Goal: Information Seeking & Learning: Find specific page/section

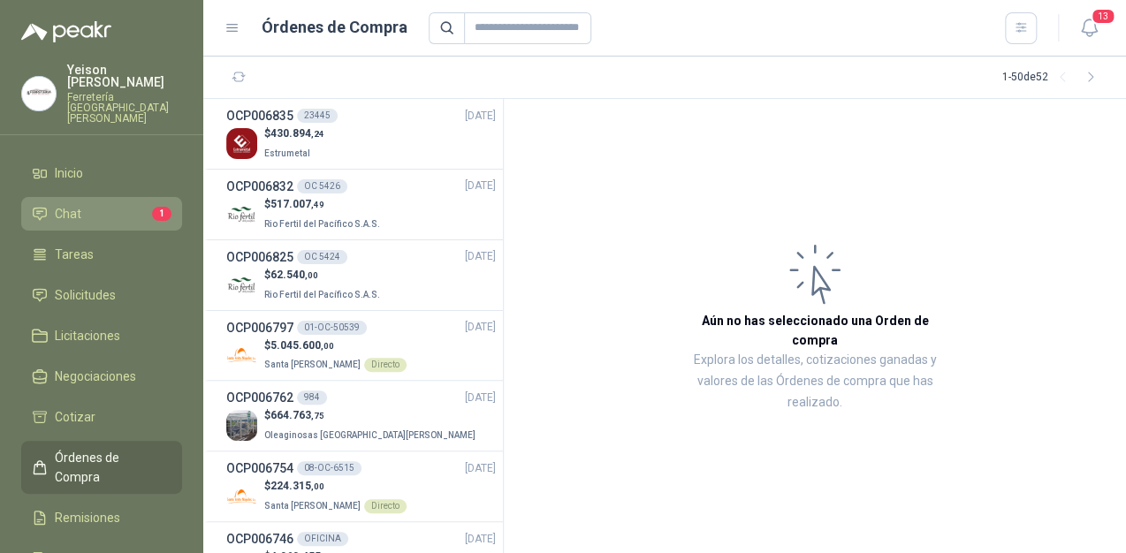
click at [104, 204] on li "Chat 1" at bounding box center [102, 213] width 140 height 19
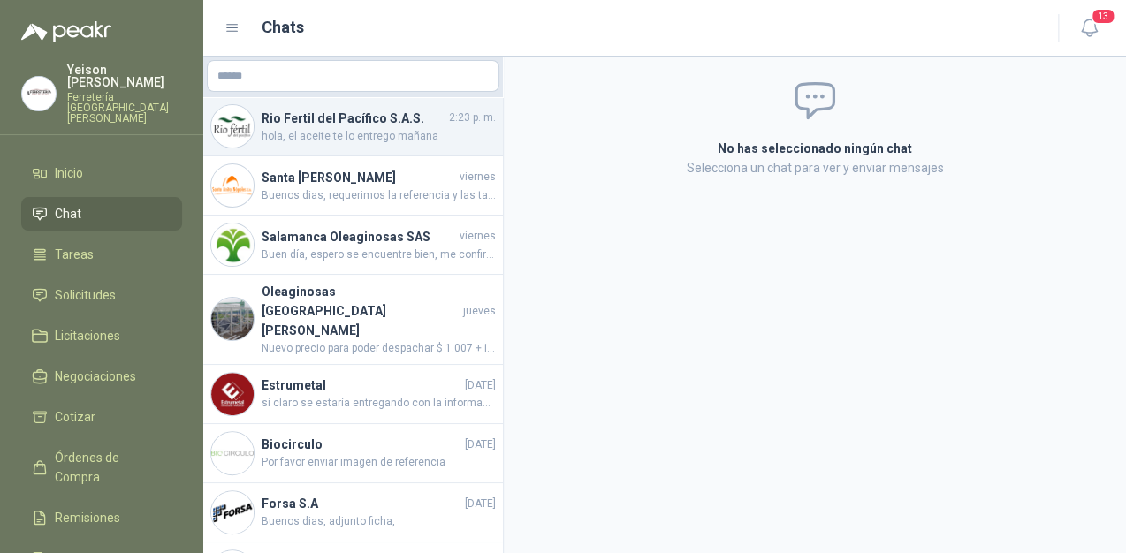
click at [409, 126] on h4 "Rio Fertil del Pacífico S.A.S." at bounding box center [354, 118] width 184 height 19
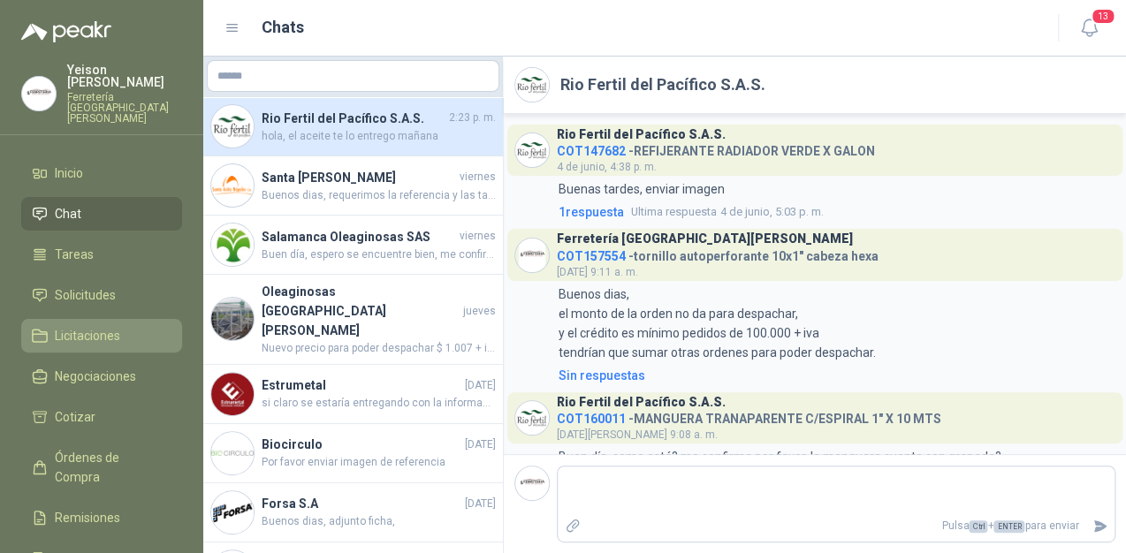
click at [101, 326] on span "Licitaciones" at bounding box center [87, 335] width 65 height 19
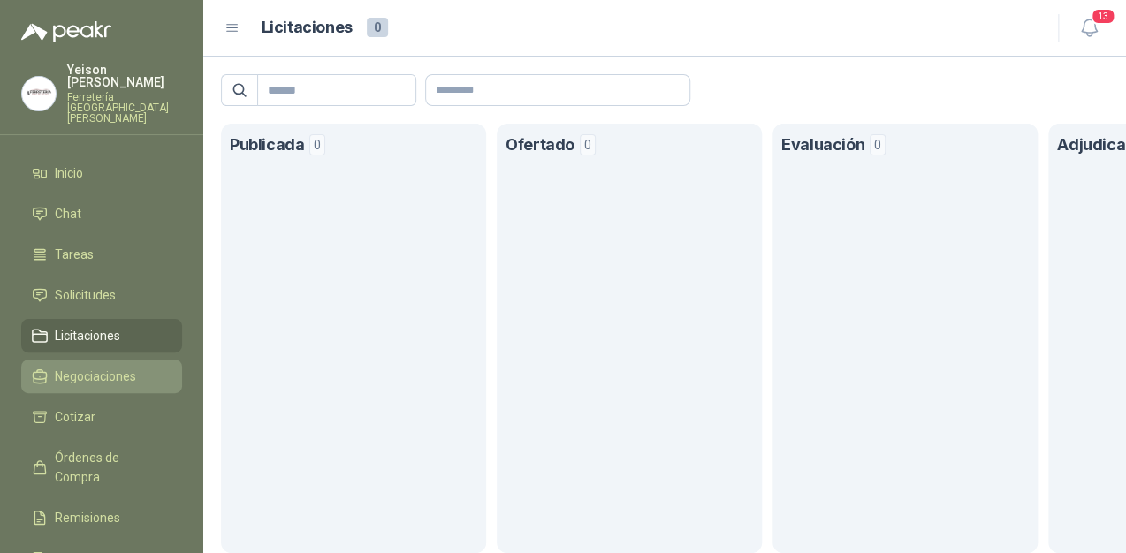
click at [111, 367] on span "Negociaciones" at bounding box center [95, 376] width 81 height 19
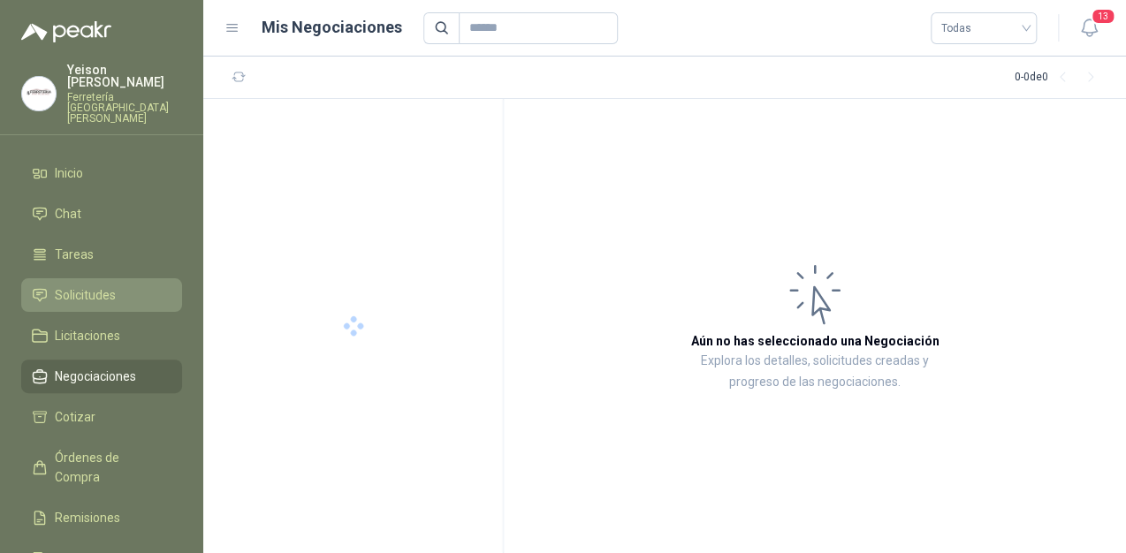
click at [119, 286] on li "Solicitudes" at bounding box center [102, 295] width 140 height 19
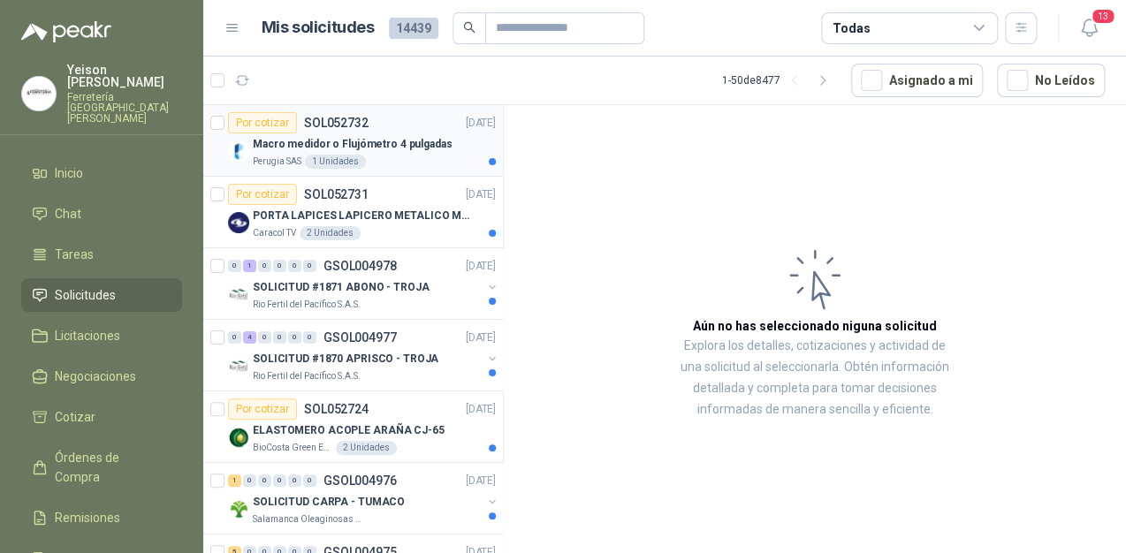
click at [381, 150] on p "Macro medidor o Flujómetro 4 pulgadas" at bounding box center [353, 144] width 200 height 17
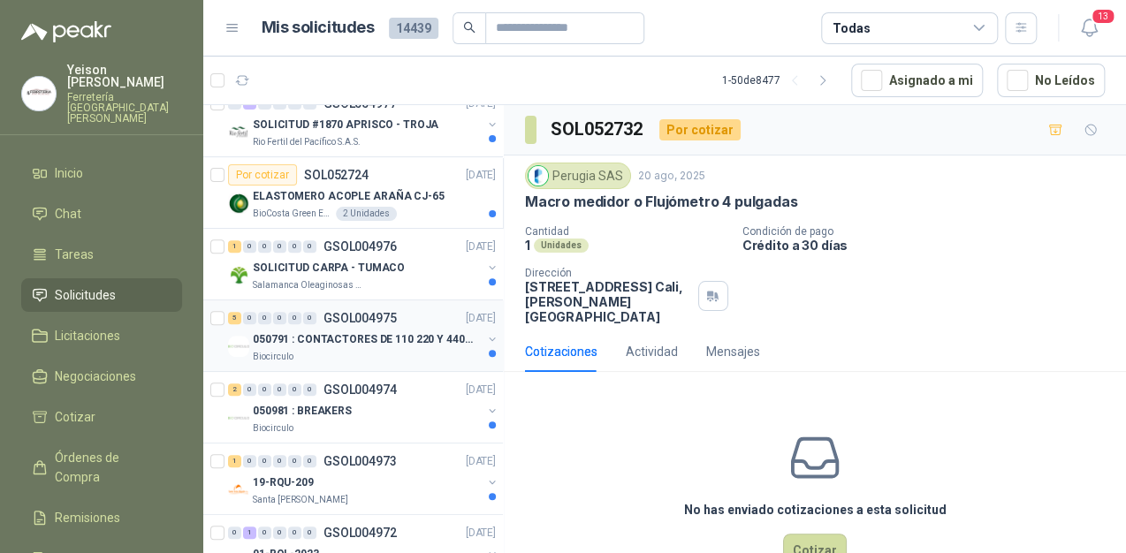
scroll to position [212, 0]
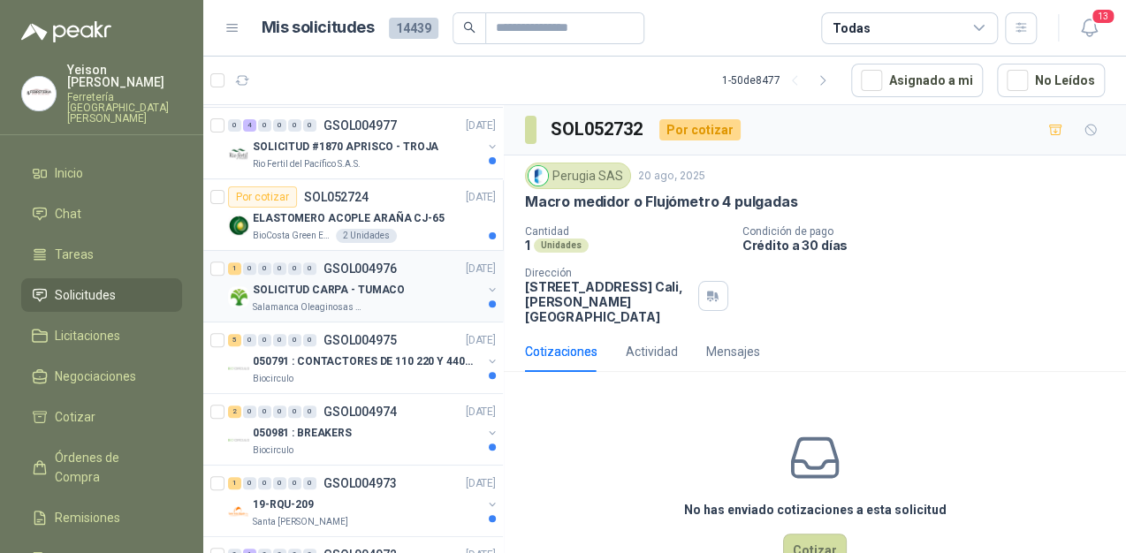
click at [420, 269] on div "1 0 0 0 0 0 GSOL004976 [DATE]" at bounding box center [363, 268] width 271 height 21
click at [407, 217] on p "ELASTOMERO ACOPLE ARAÑA CJ-65" at bounding box center [349, 218] width 192 height 17
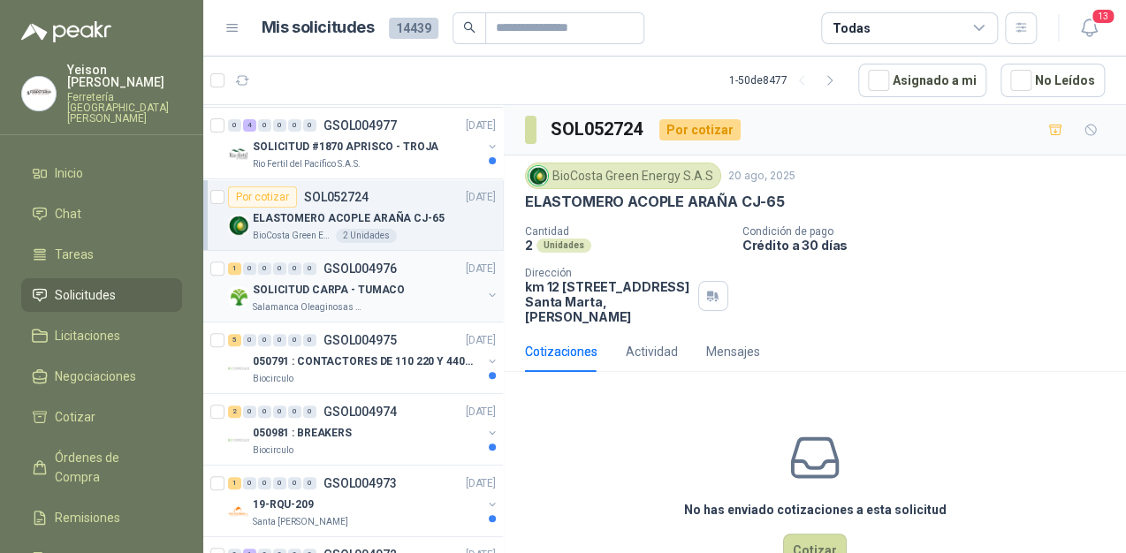
click at [370, 282] on p "SOLICITUD CARPA - TUMACO" at bounding box center [329, 290] width 152 height 17
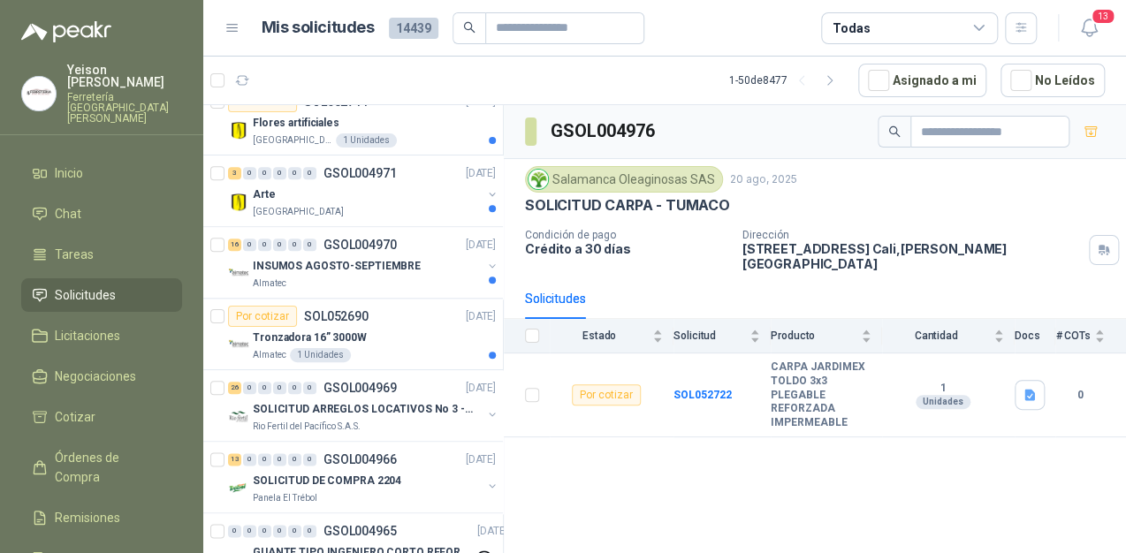
scroll to position [707, 0]
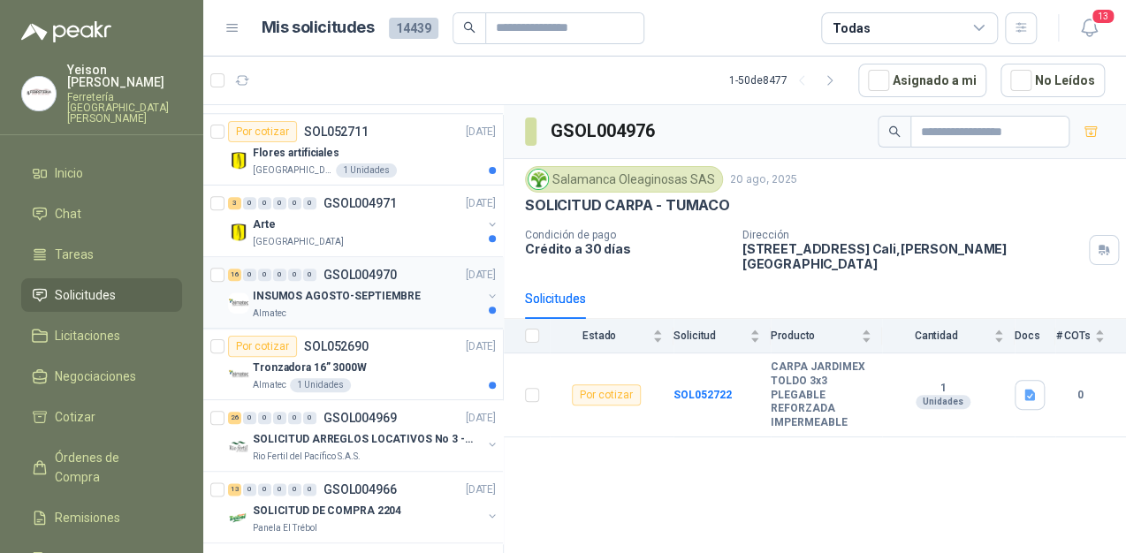
click at [373, 294] on p "INSUMOS AGOSTO-SEPTIEMBRE" at bounding box center [337, 296] width 168 height 17
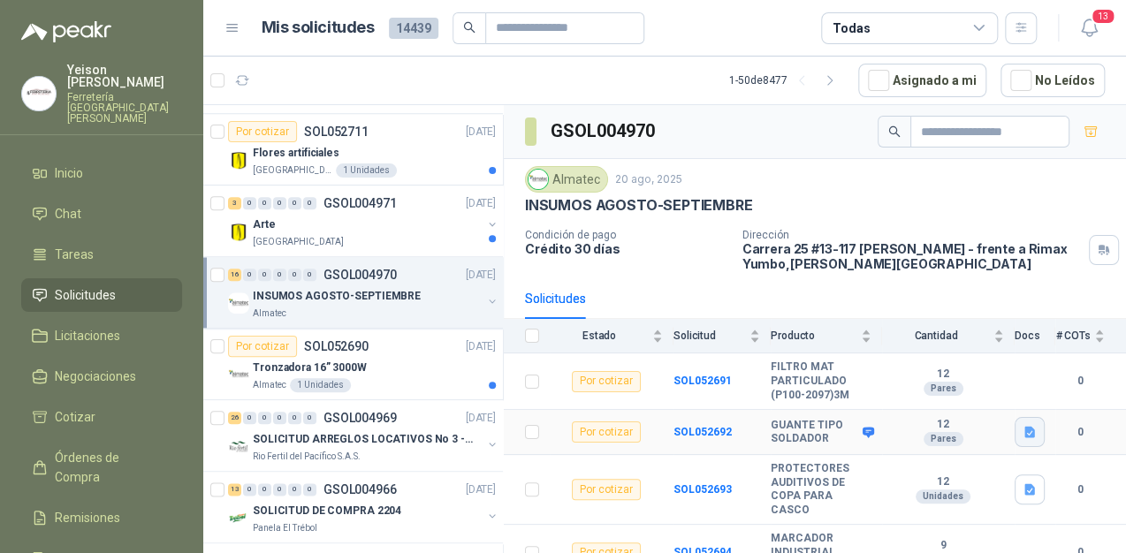
click at [1015, 426] on button "button" at bounding box center [1030, 432] width 30 height 30
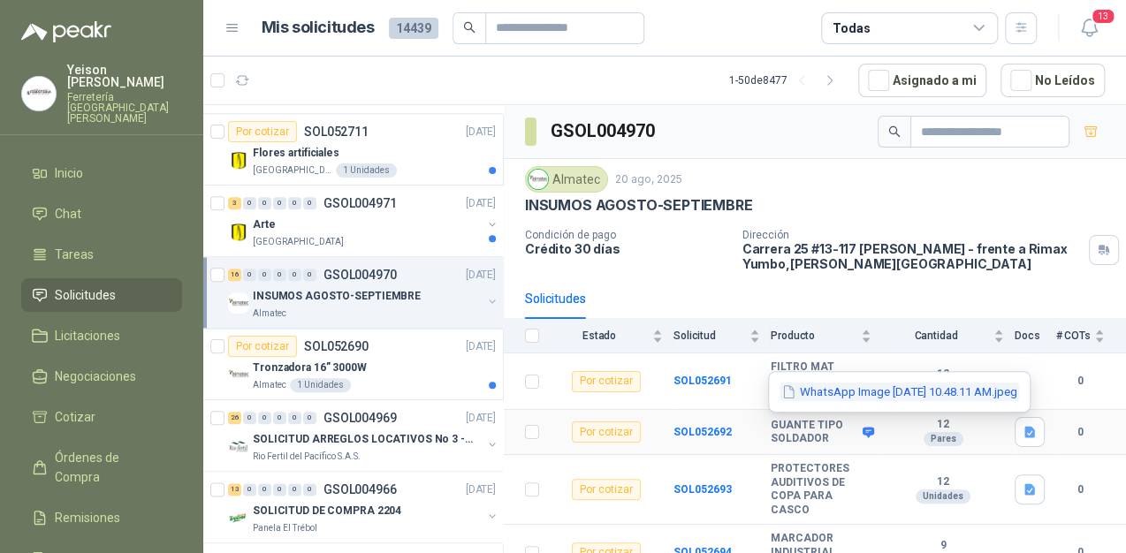
click at [806, 395] on button "WhatsApp Image [DATE] 10.48.11 AM.jpeg" at bounding box center [900, 392] width 240 height 19
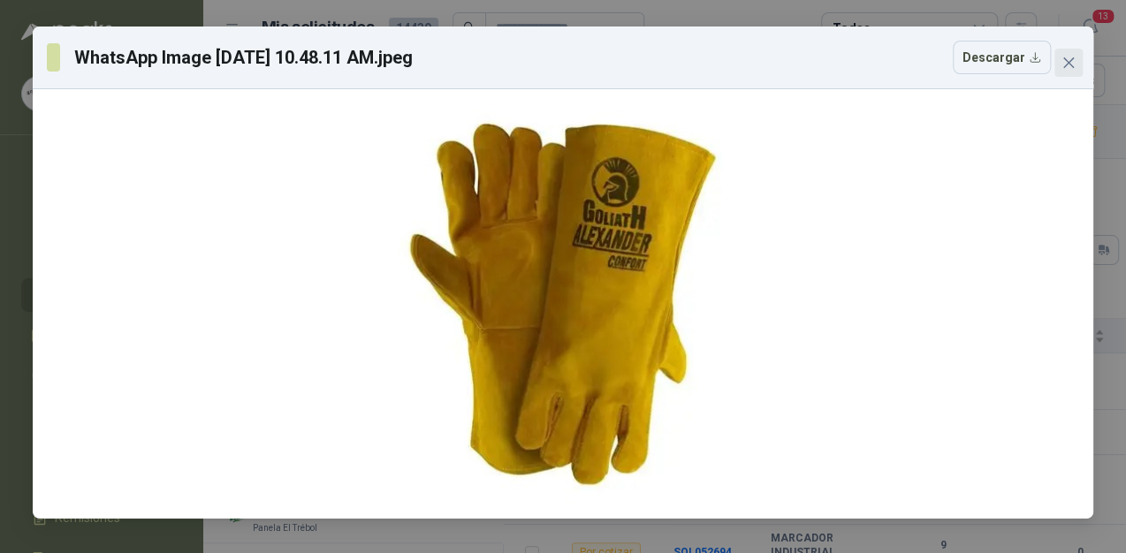
click at [1065, 56] on icon "close" at bounding box center [1069, 63] width 14 height 14
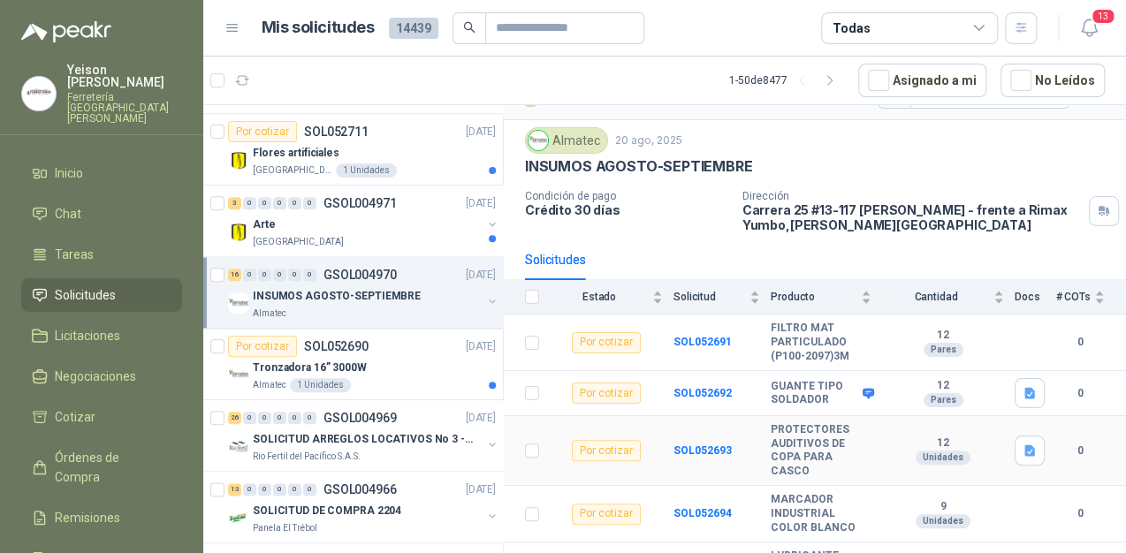
scroll to position [71, 0]
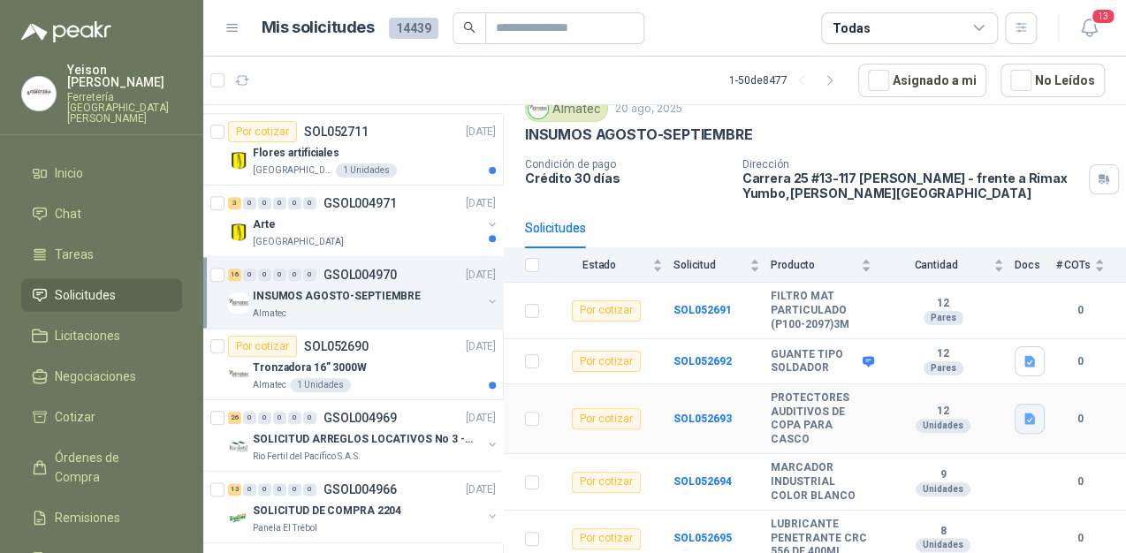
click at [1025, 419] on icon "button" at bounding box center [1030, 419] width 11 height 11
click at [919, 380] on button "11882030-800x450-copy-2.jpg" at bounding box center [930, 379] width 177 height 19
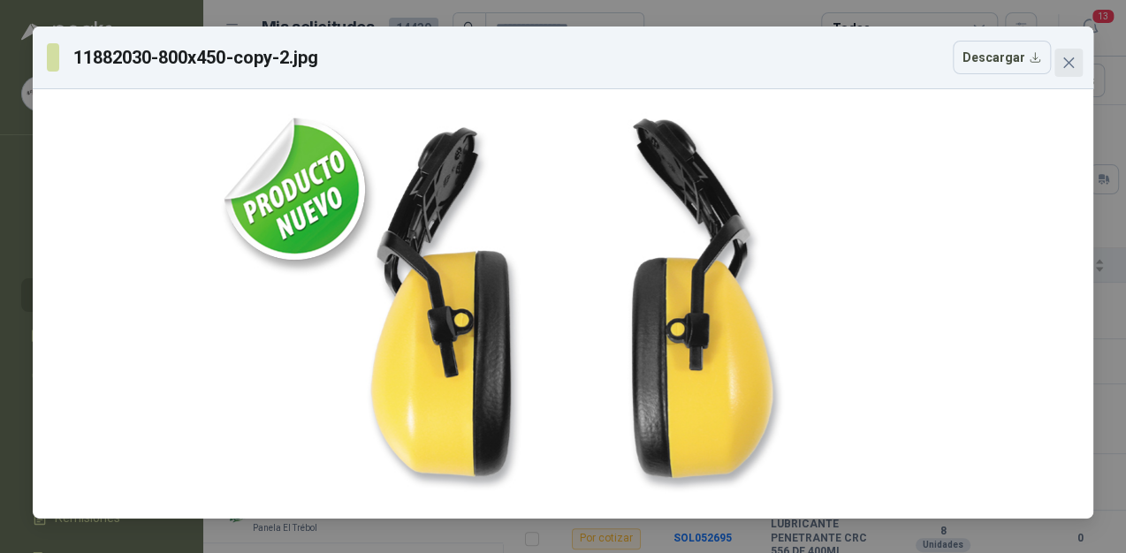
click at [1065, 67] on icon "close" at bounding box center [1069, 63] width 14 height 14
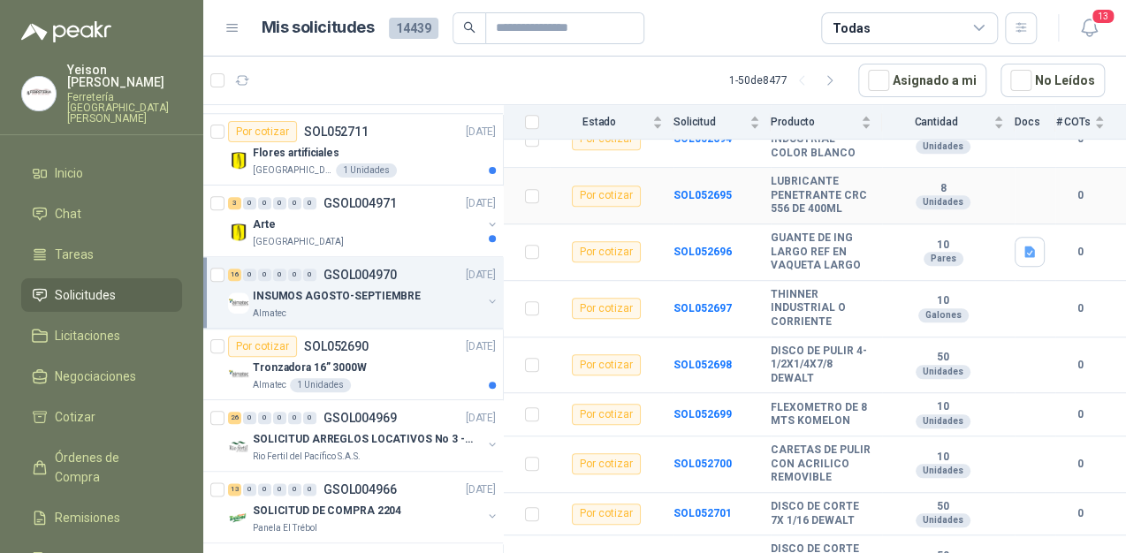
scroll to position [495, 0]
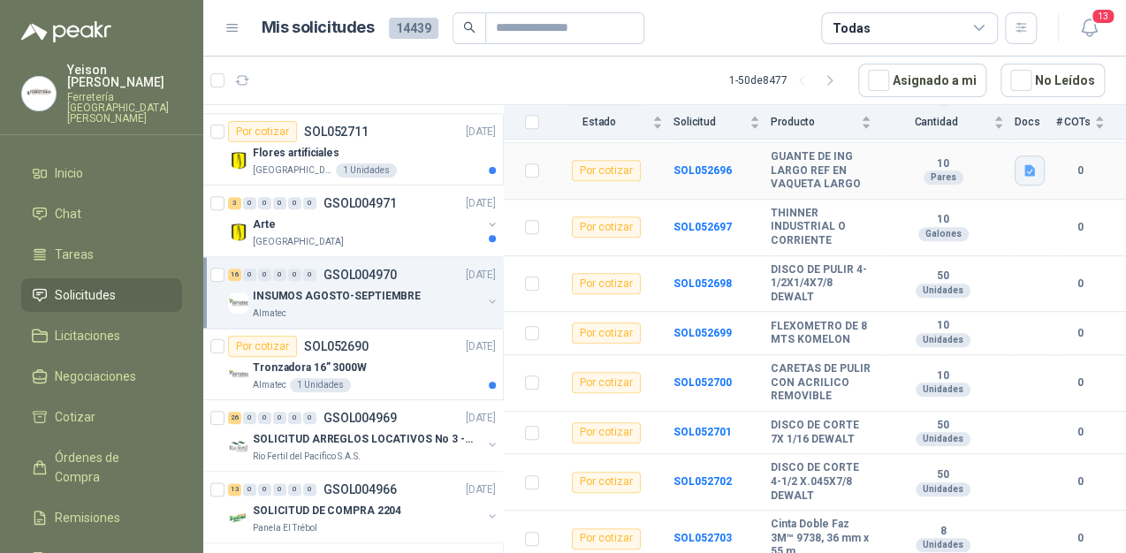
click at [1025, 177] on icon "button" at bounding box center [1030, 170] width 11 height 11
click at [986, 144] on button "7-1929.png" at bounding box center [980, 143] width 80 height 19
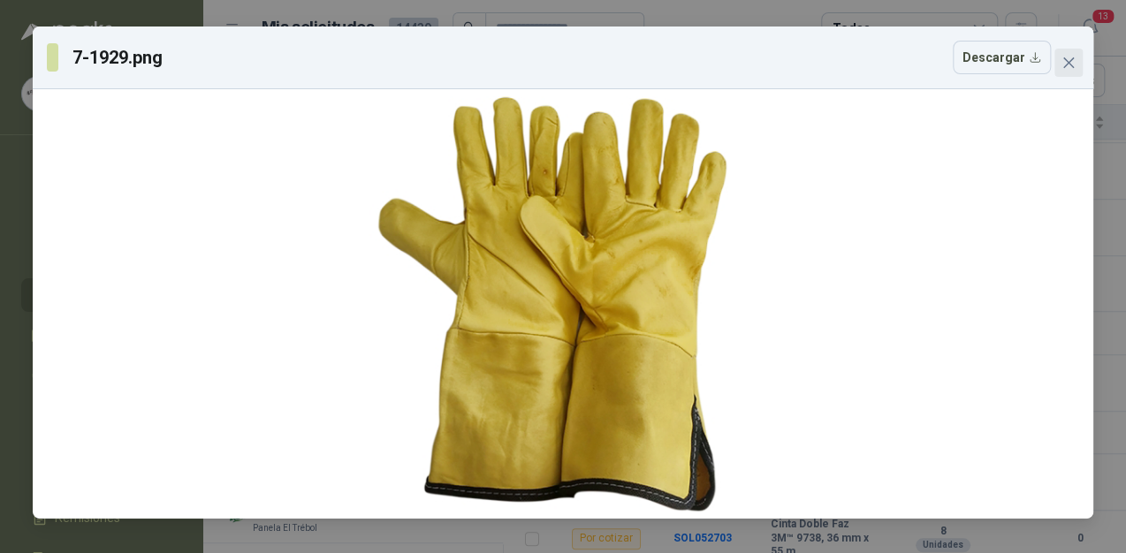
click at [1074, 60] on icon "close" at bounding box center [1069, 63] width 14 height 14
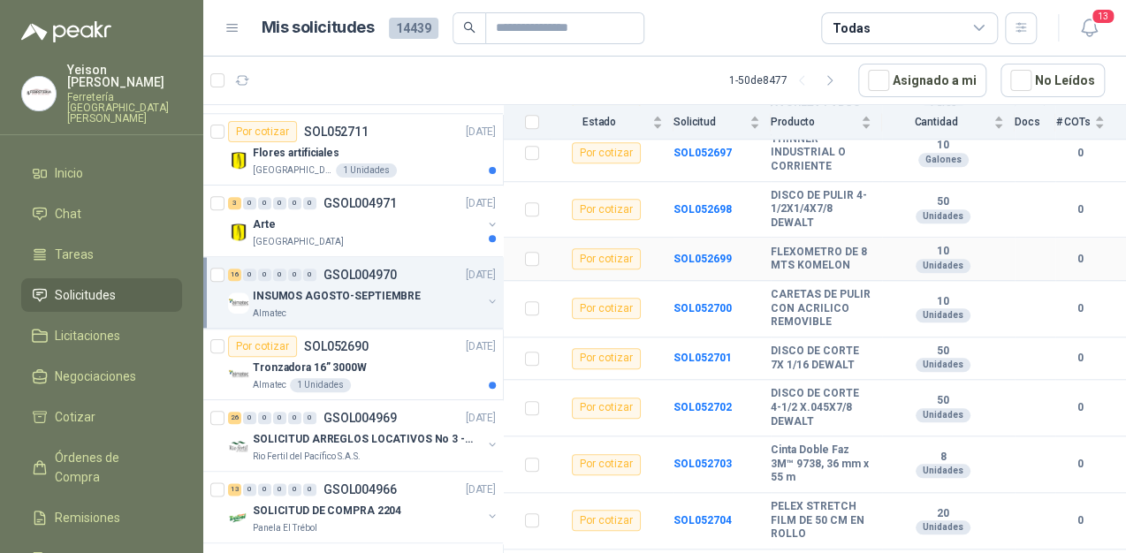
scroll to position [697, 0]
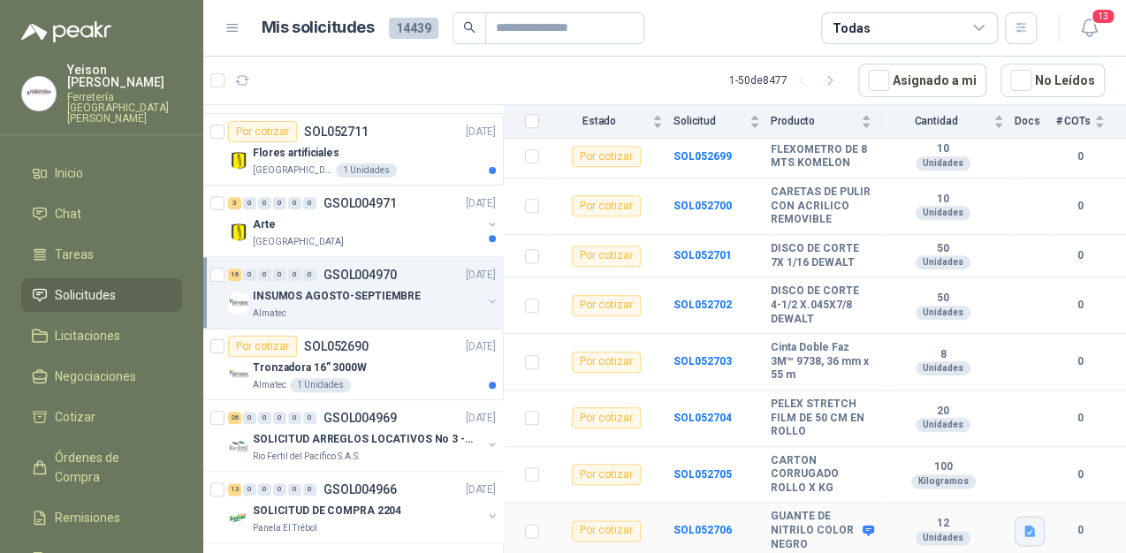
click at [1023, 530] on icon "button" at bounding box center [1030, 531] width 15 height 15
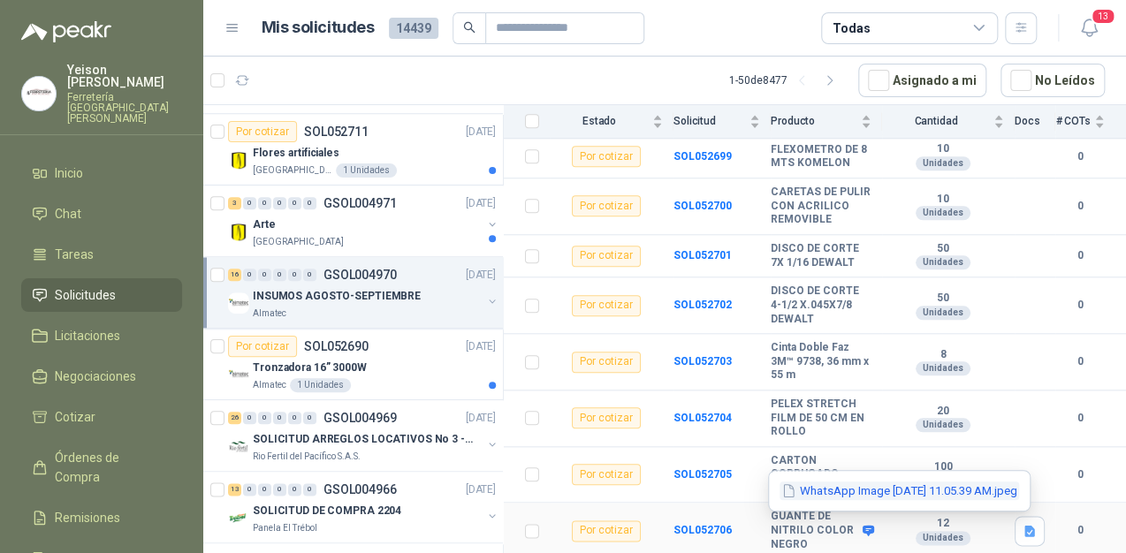
click at [929, 487] on button "WhatsApp Image [DATE] 11.05.39 AM.jpeg" at bounding box center [900, 491] width 240 height 19
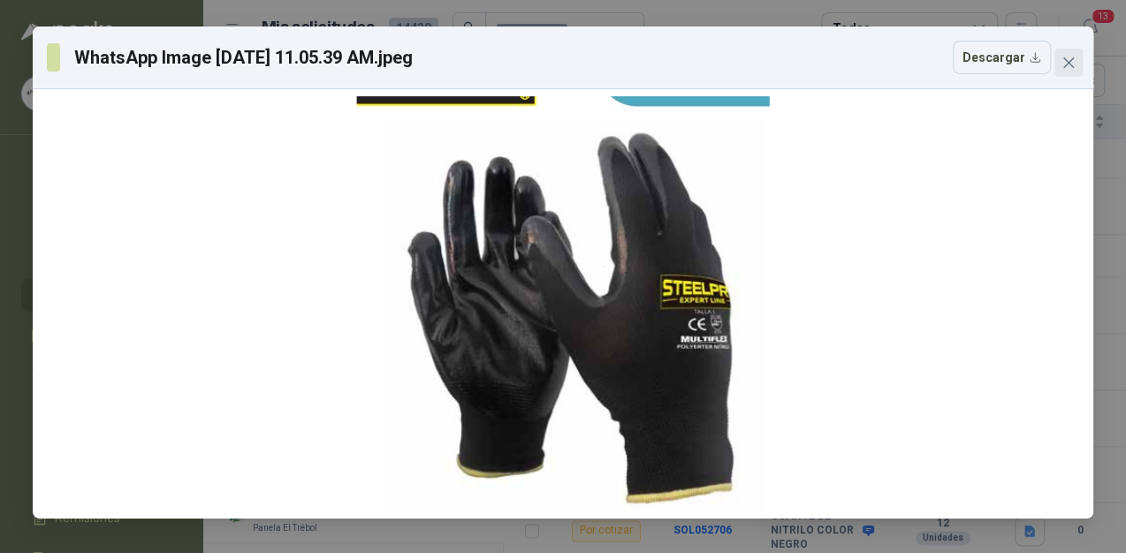
click at [1065, 57] on icon "close" at bounding box center [1069, 63] width 14 height 14
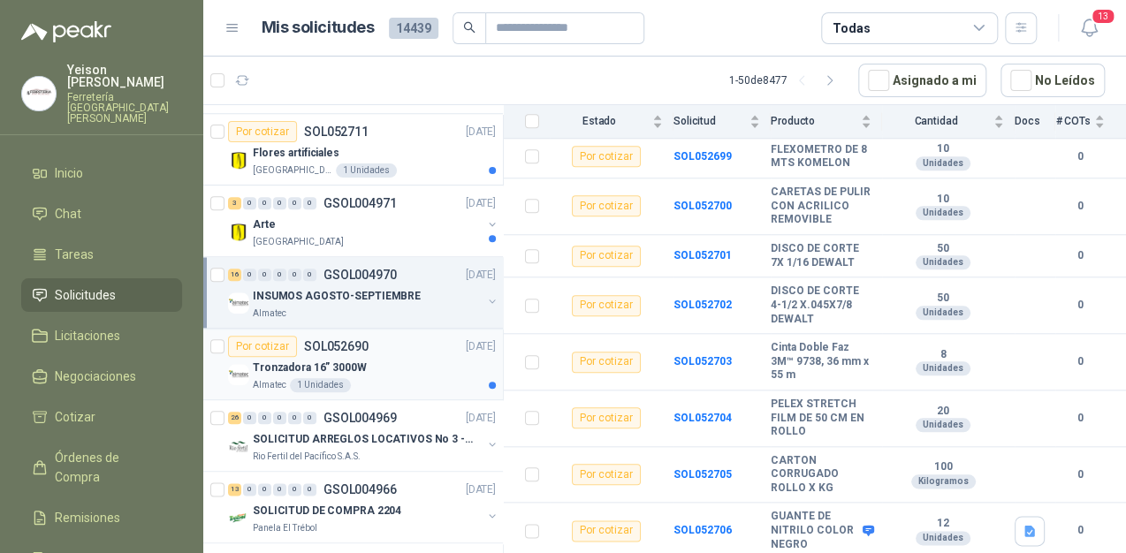
click at [411, 388] on div "Almatec 1 Unidades" at bounding box center [374, 385] width 243 height 14
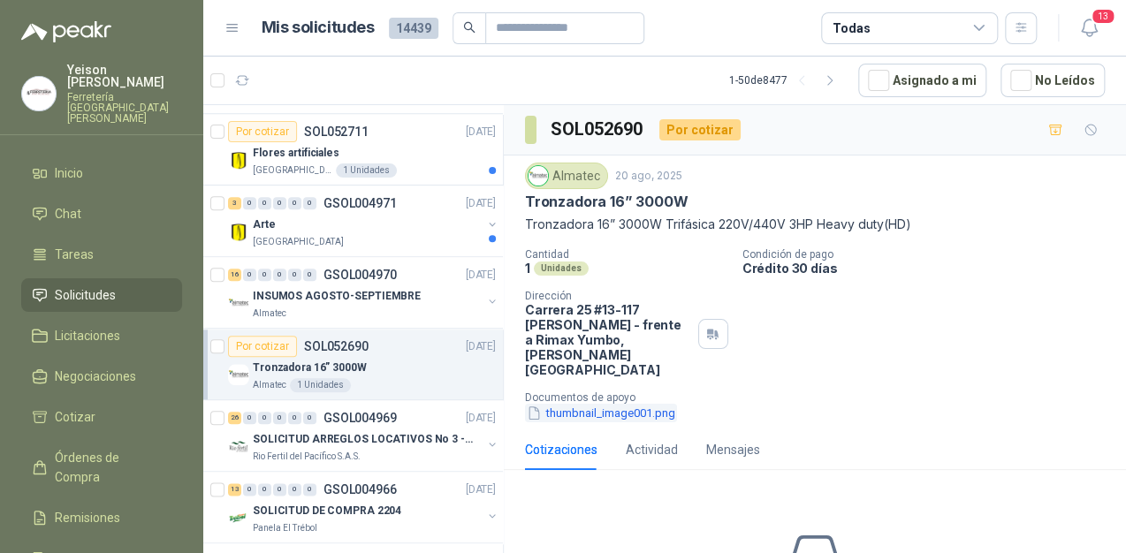
click at [589, 404] on button "thumbnail_image001.png" at bounding box center [601, 413] width 152 height 19
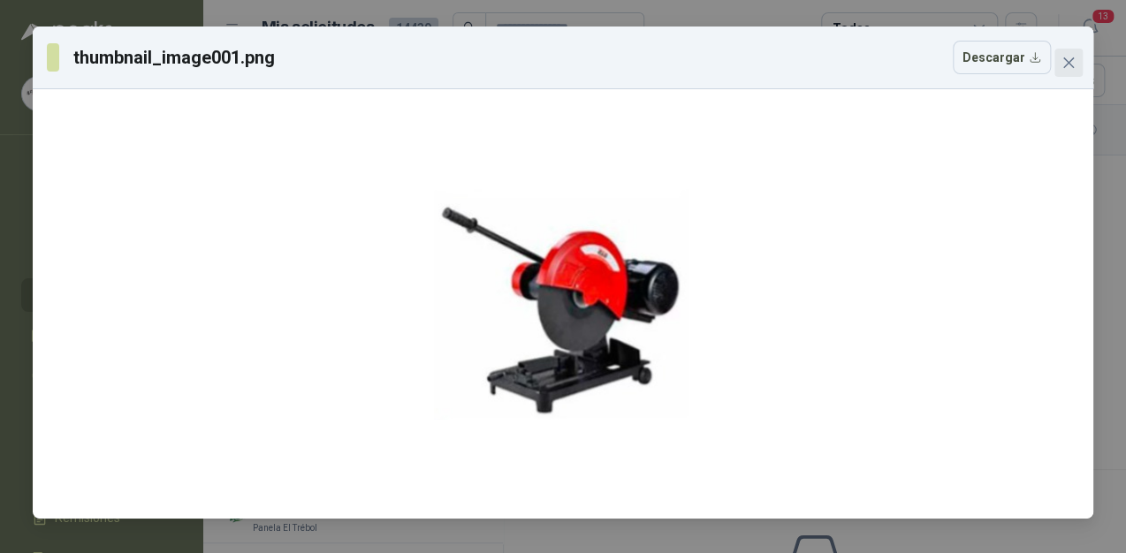
click at [1071, 64] on icon "close" at bounding box center [1069, 63] width 14 height 14
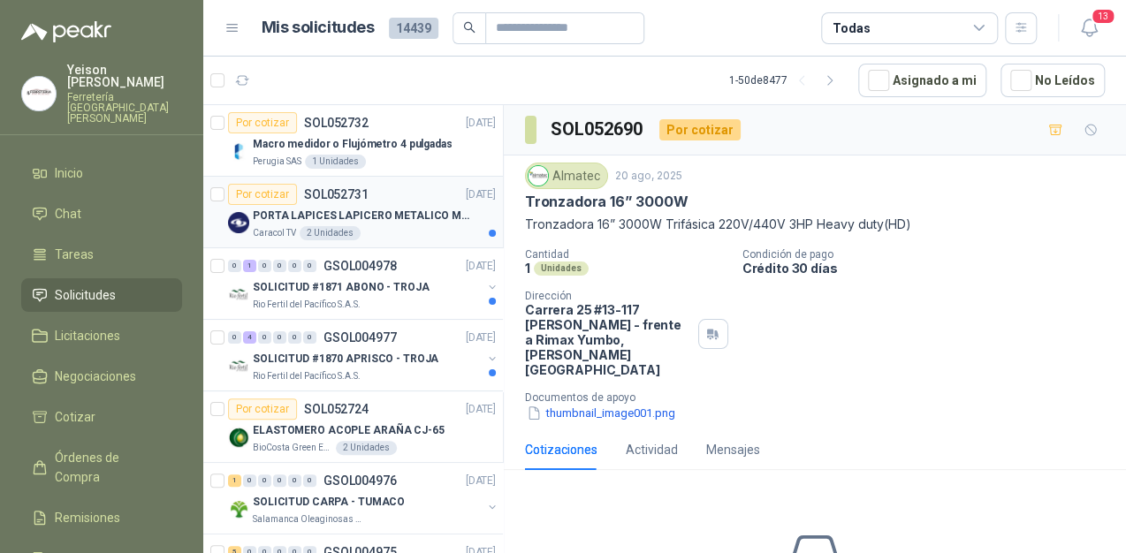
click at [419, 223] on p "PORTA LAPICES LAPICERO METALICO MALLA. IGUALES A LOS DEL LIK ADJUNTO" at bounding box center [363, 216] width 220 height 17
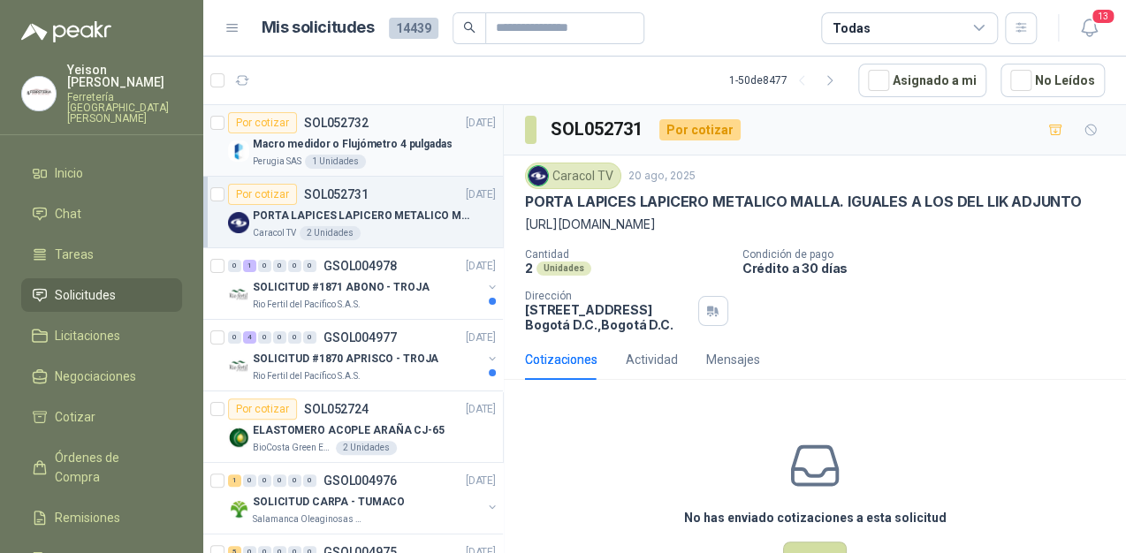
click at [394, 125] on div "Por cotizar SOL052732 [DATE]" at bounding box center [362, 122] width 268 height 21
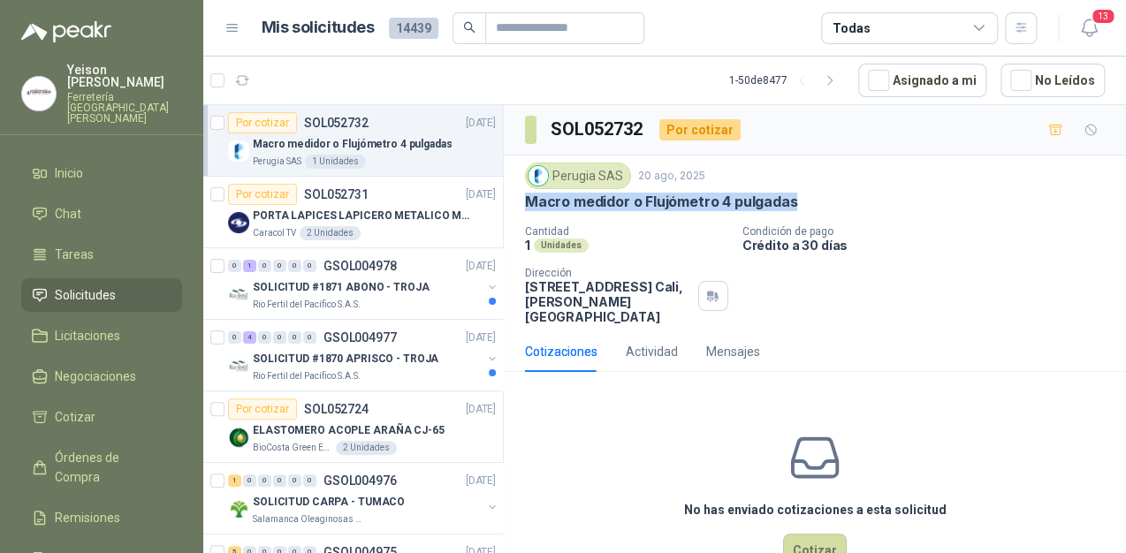
drag, startPoint x: 525, startPoint y: 200, endPoint x: 796, endPoint y: 205, distance: 270.6
click at [796, 205] on div "Macro medidor o Flujómetro 4 pulgadas" at bounding box center [815, 202] width 580 height 19
copy p "Macro medidor o Flujómetro 4 pulgadas"
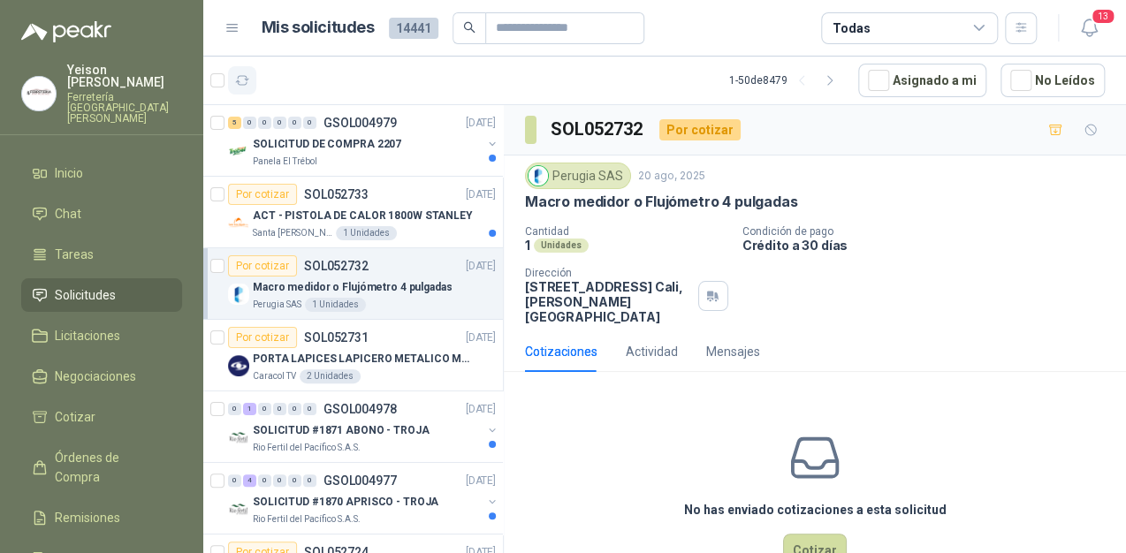
click at [232, 76] on button "button" at bounding box center [242, 80] width 28 height 28
click at [378, 217] on p "ACT - PISTOLA DE CALOR 1800W STANLEY" at bounding box center [363, 216] width 220 height 17
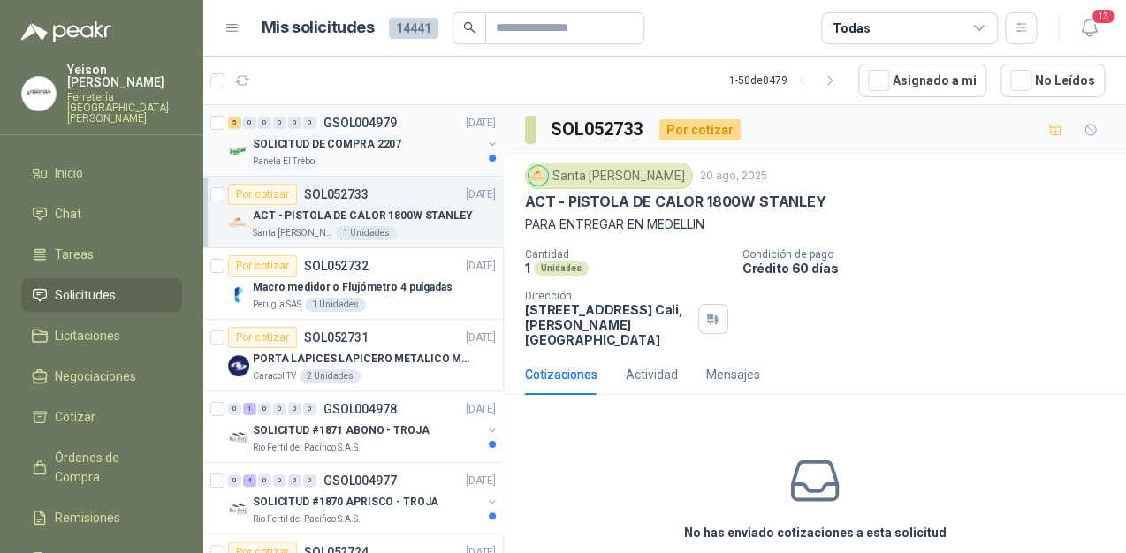
click at [406, 152] on div "SOLICITUD DE COMPRA 2207" at bounding box center [367, 143] width 229 height 21
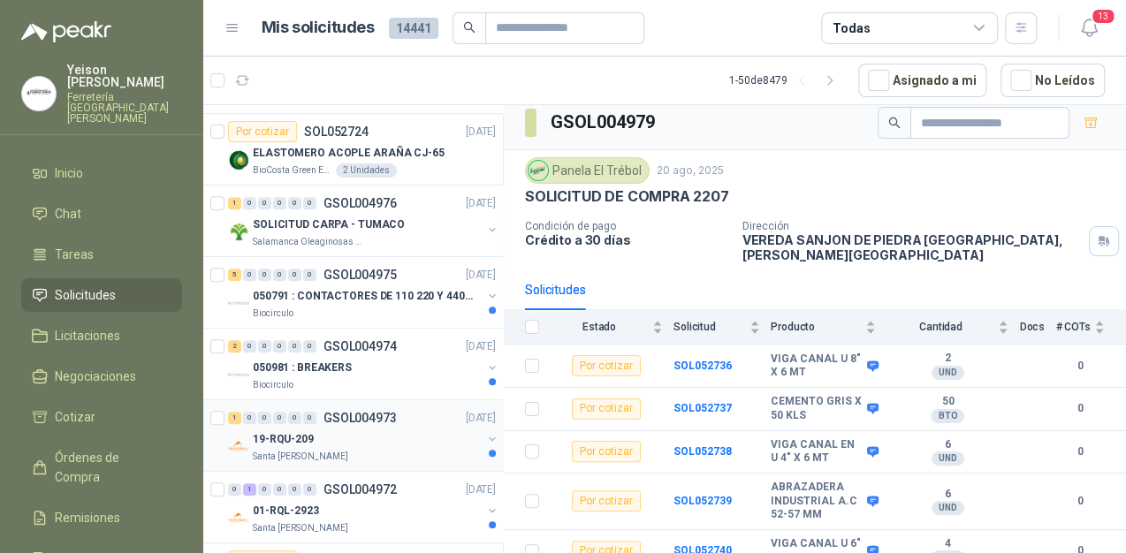
scroll to position [424, 0]
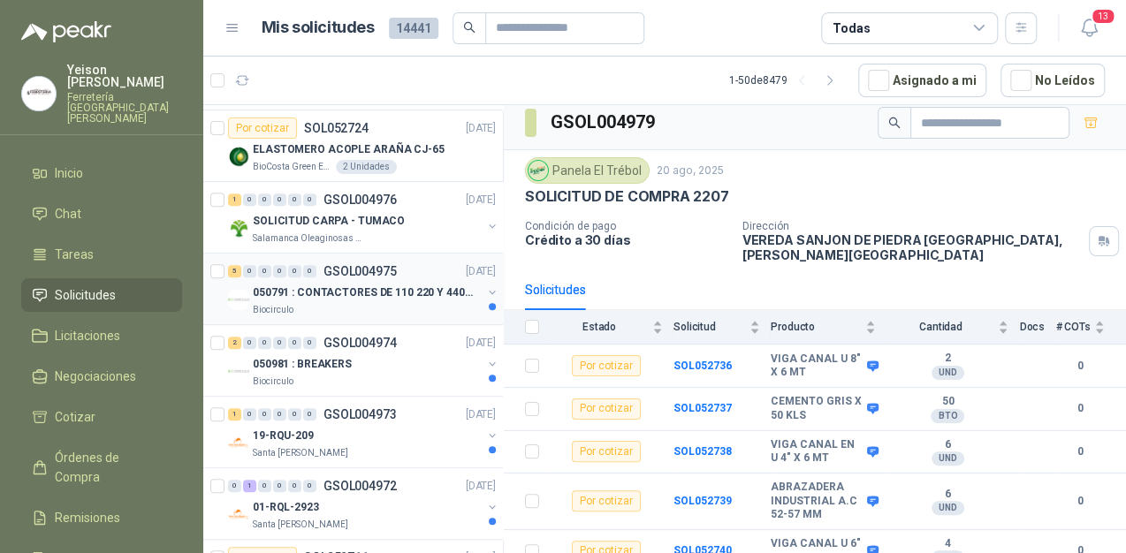
click at [345, 300] on div "050791 : CONTACTORES DE 110 220 Y 440 V" at bounding box center [367, 292] width 229 height 21
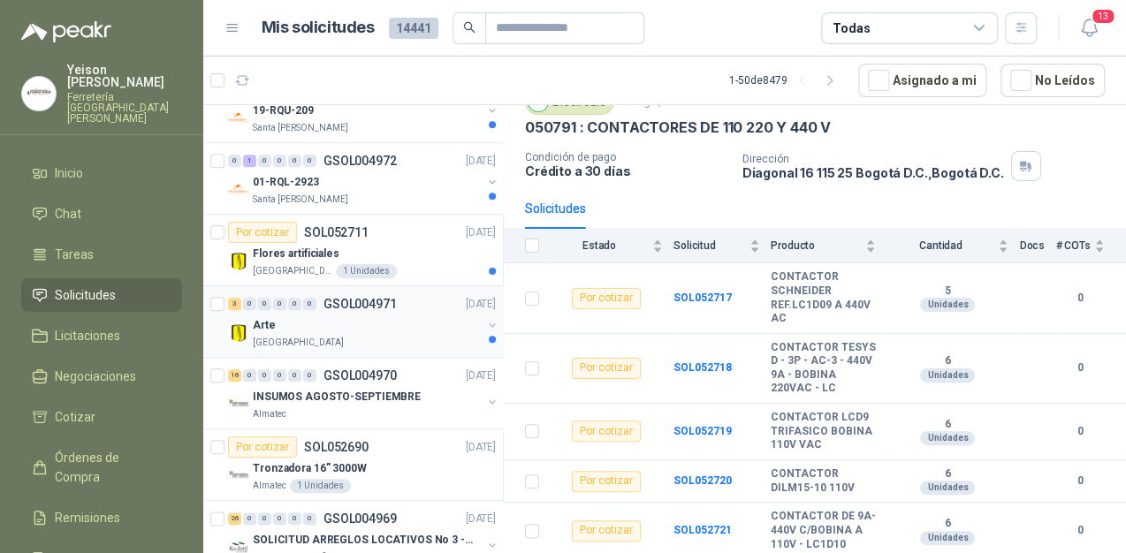
scroll to position [849, 0]
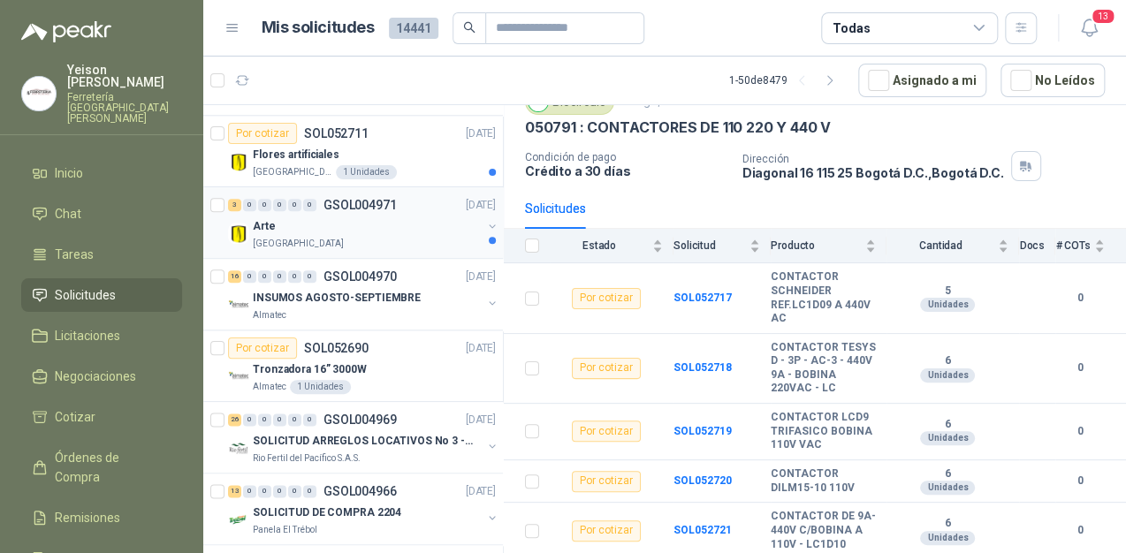
click at [371, 226] on div "Arte" at bounding box center [367, 226] width 229 height 21
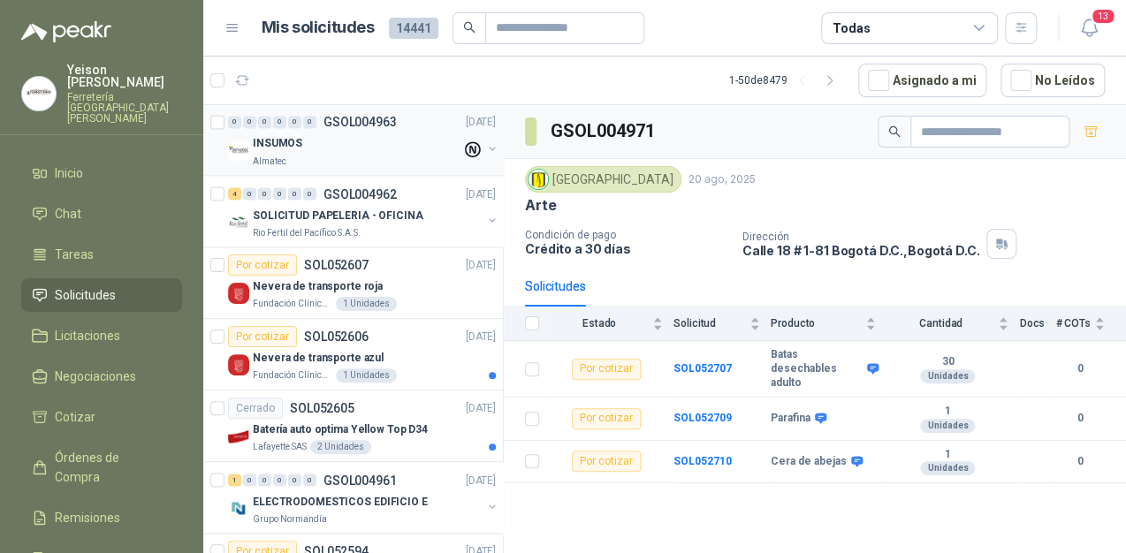
scroll to position [1485, 0]
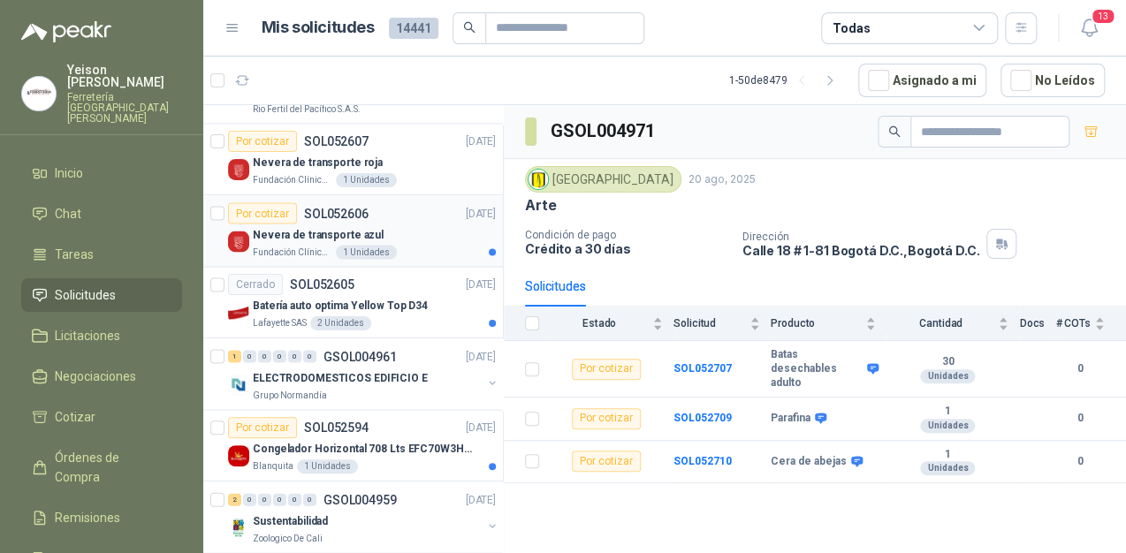
click at [417, 229] on div "Nevera de transporte azul" at bounding box center [374, 234] width 243 height 21
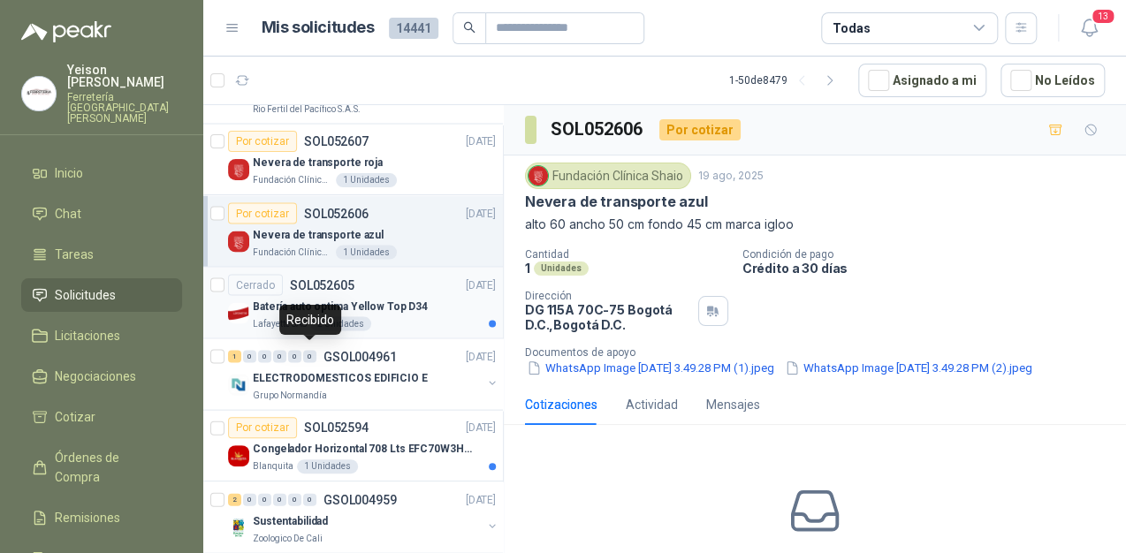
click at [364, 307] on p "Batería auto optima Yellow Top D34" at bounding box center [340, 306] width 175 height 17
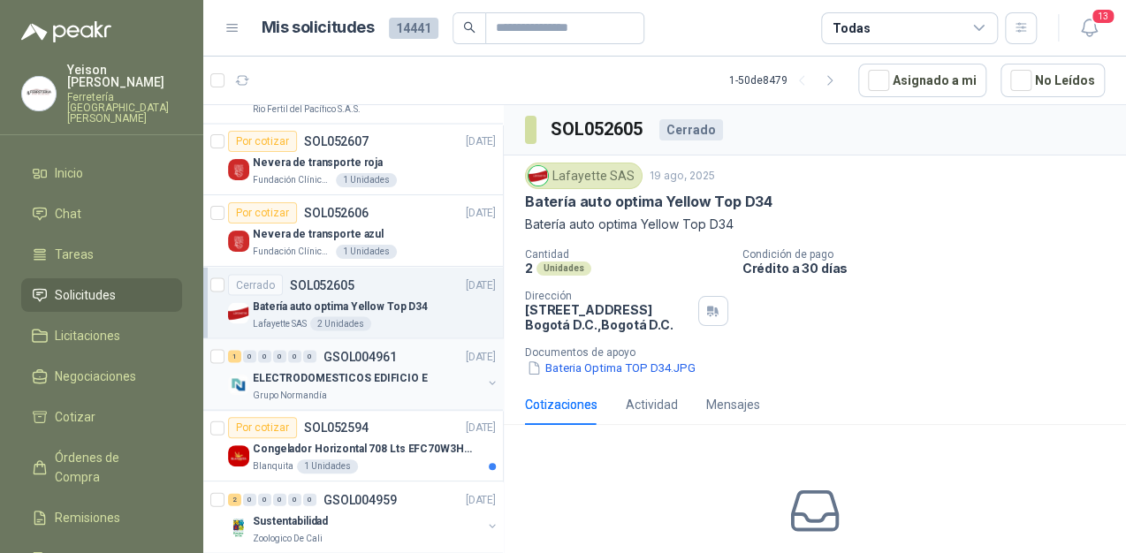
click at [377, 375] on p "ELECTRODOMESTICOS EDIFICIO E" at bounding box center [340, 378] width 175 height 17
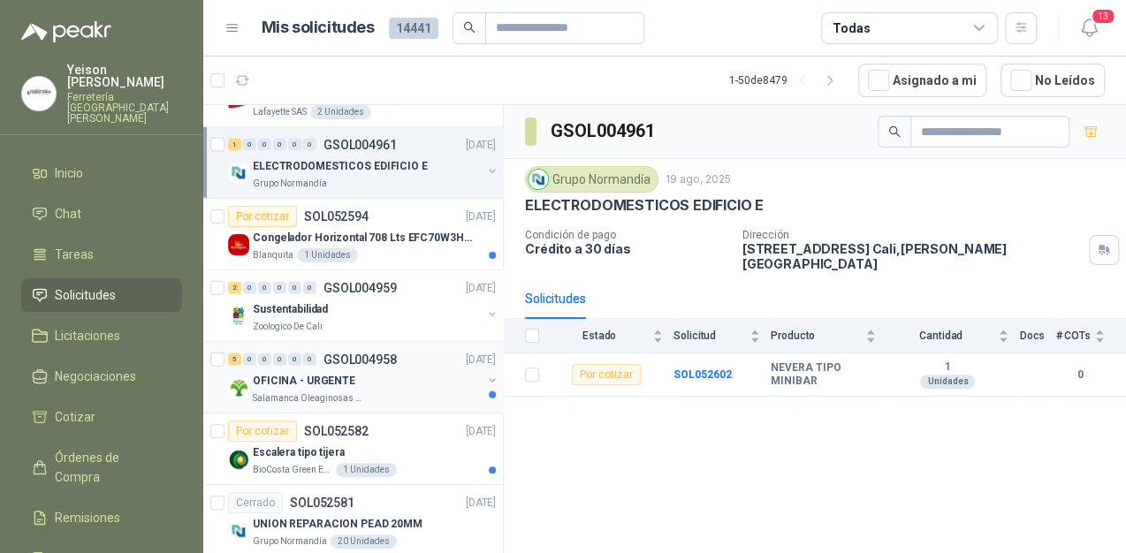
scroll to position [1697, 0]
click at [400, 229] on p "Congelador Horizontal 708 Lts EFC70W3HTW Blanco Modelo EFC70W3HTW Código 501967" at bounding box center [363, 237] width 220 height 17
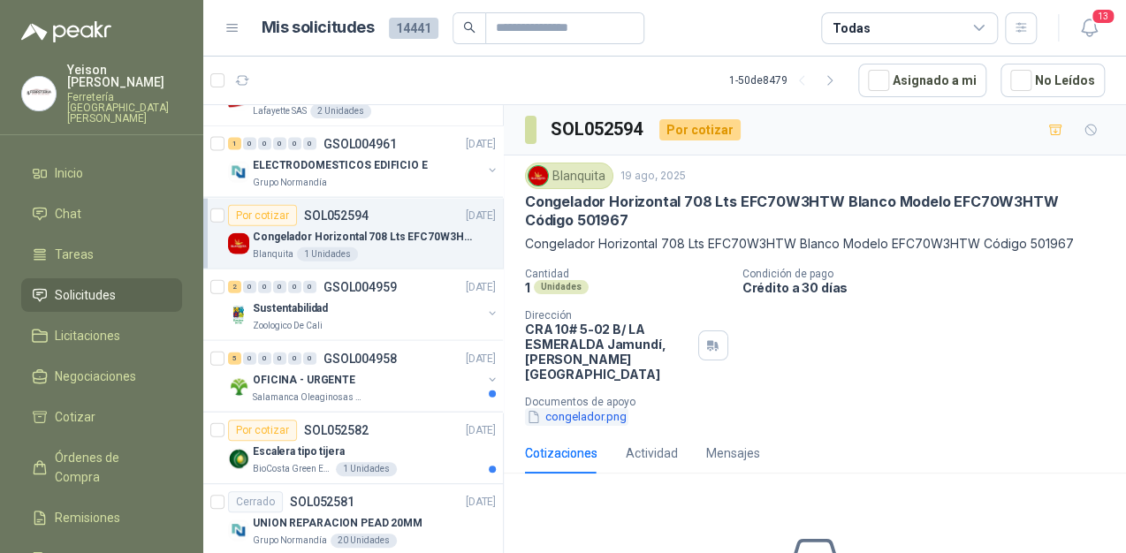
click at [587, 408] on button "congelador.png" at bounding box center [576, 417] width 103 height 19
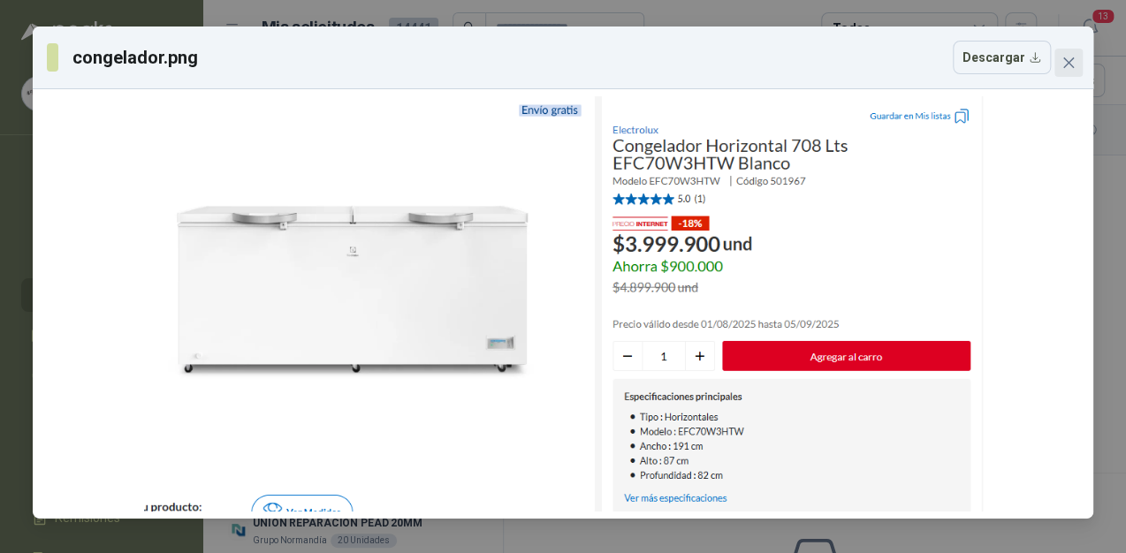
click at [1064, 61] on icon "close" at bounding box center [1069, 63] width 14 height 14
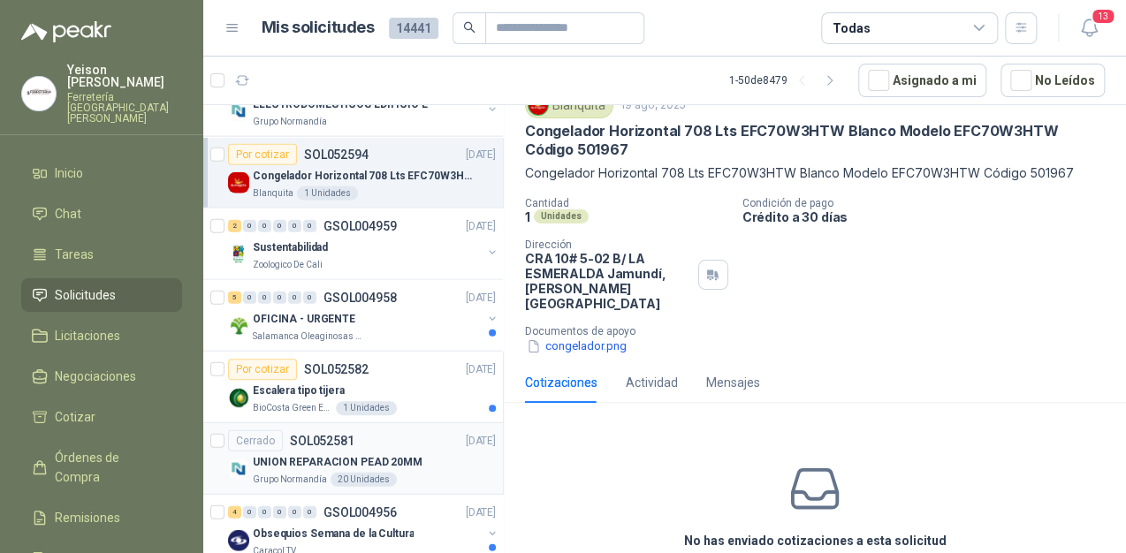
scroll to position [1839, 0]
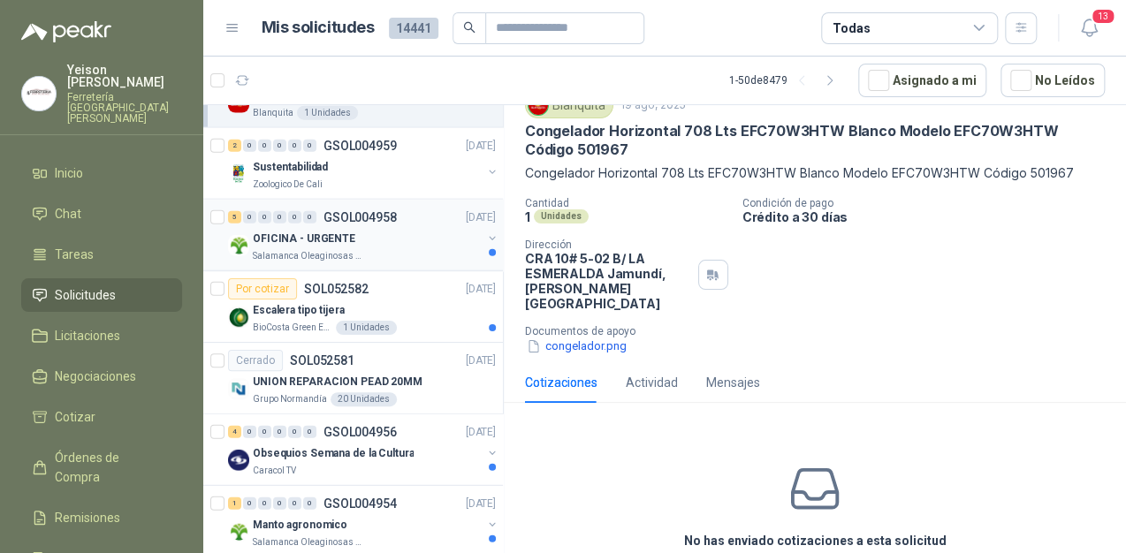
click at [415, 249] on div "Salamanca Oleaginosas SAS" at bounding box center [367, 256] width 229 height 14
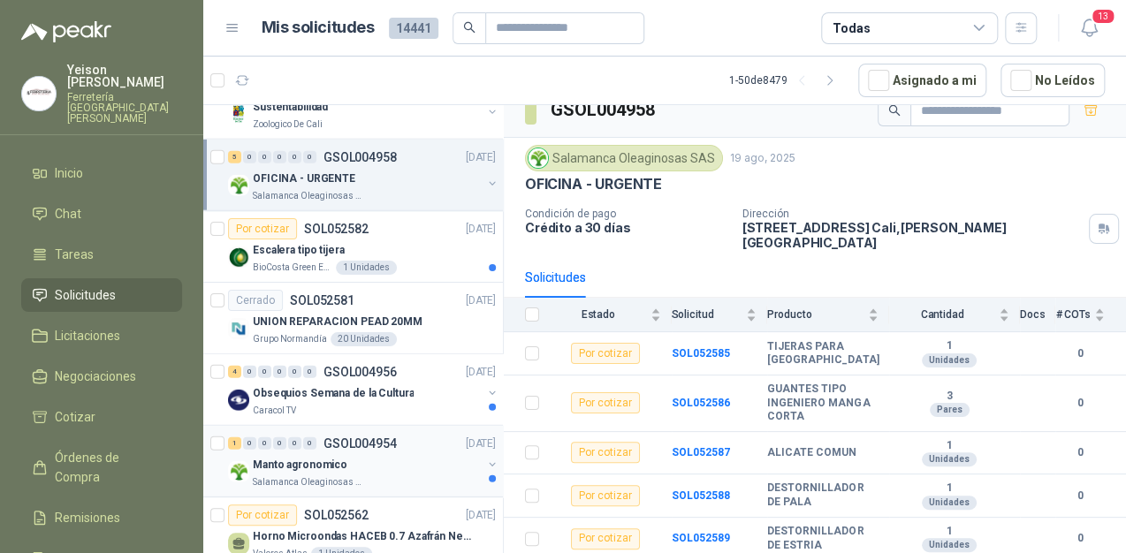
scroll to position [1980, 0]
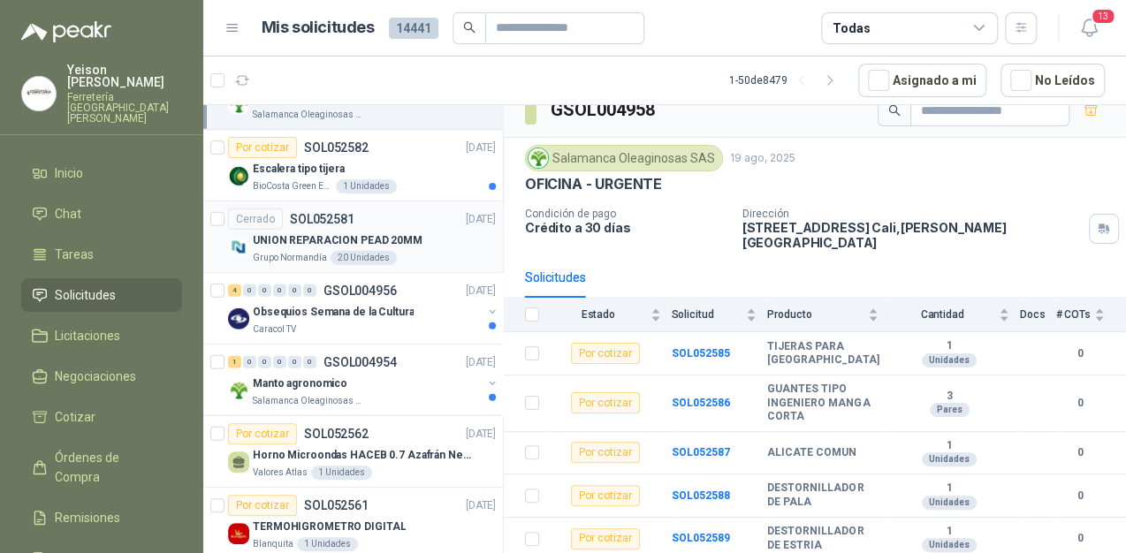
click at [333, 220] on div "Cerrado SOL052581" at bounding box center [291, 219] width 126 height 21
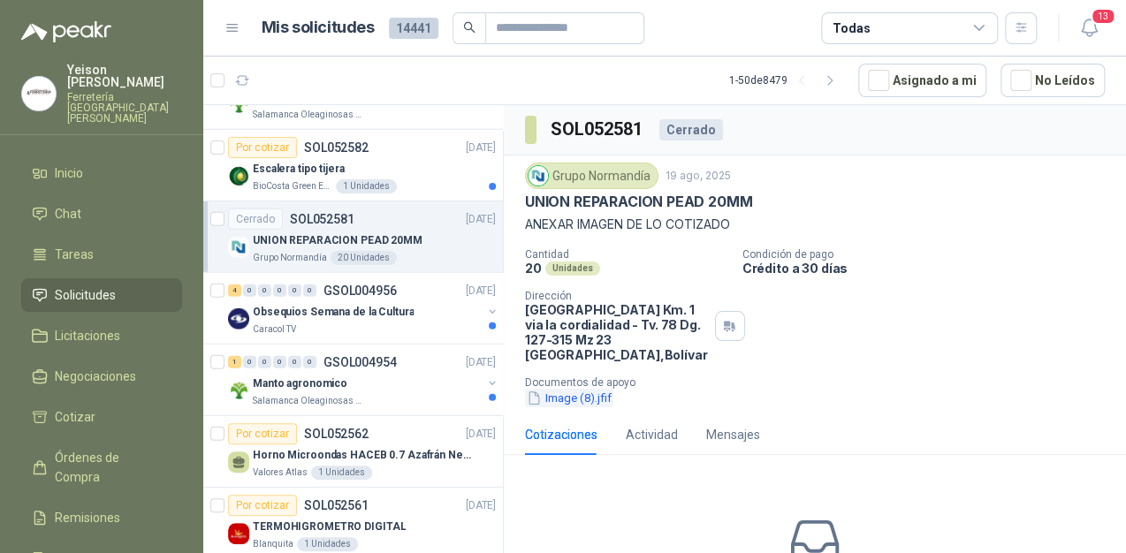
click at [557, 396] on button "Image (8).jfif" at bounding box center [569, 398] width 88 height 19
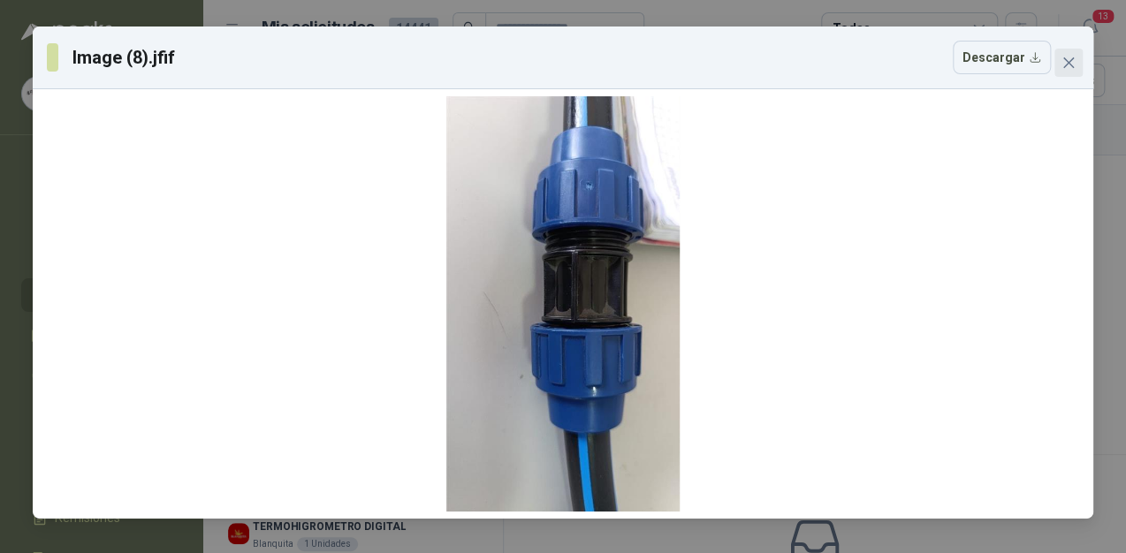
click at [1061, 65] on span "Close" at bounding box center [1069, 63] width 28 height 14
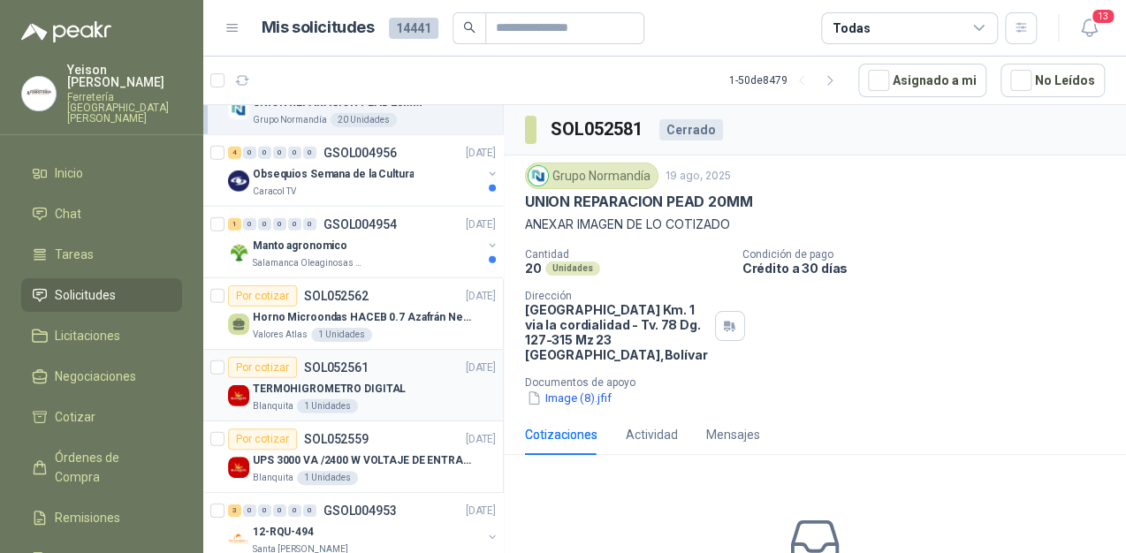
scroll to position [2122, 0]
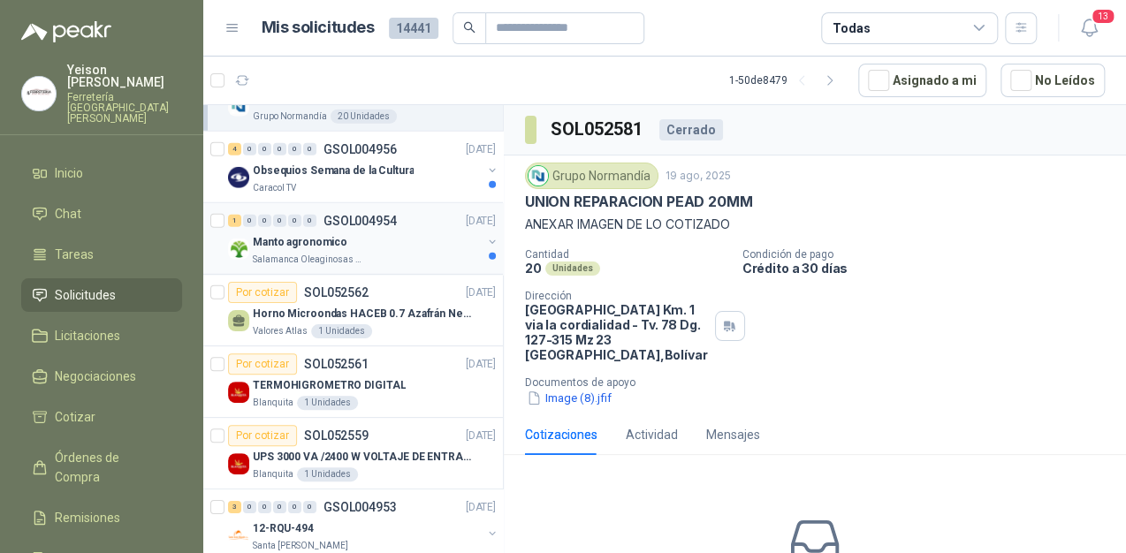
click at [392, 223] on div "1 0 0 0 0 0 GSOL004954 19/08/25" at bounding box center [363, 220] width 271 height 21
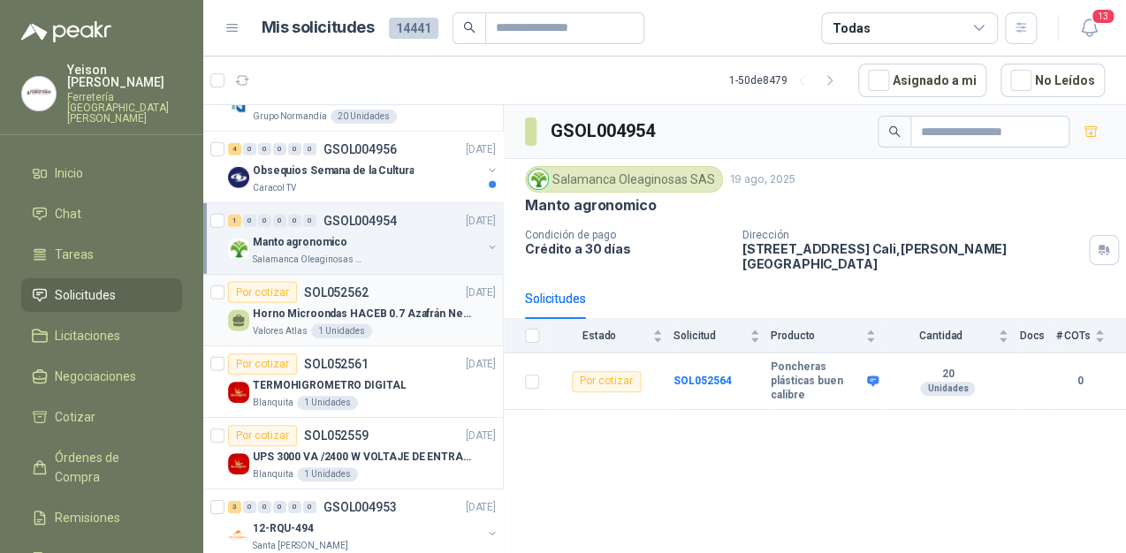
click at [375, 288] on div "Por cotizar SOL052562 19/08/25" at bounding box center [362, 292] width 268 height 21
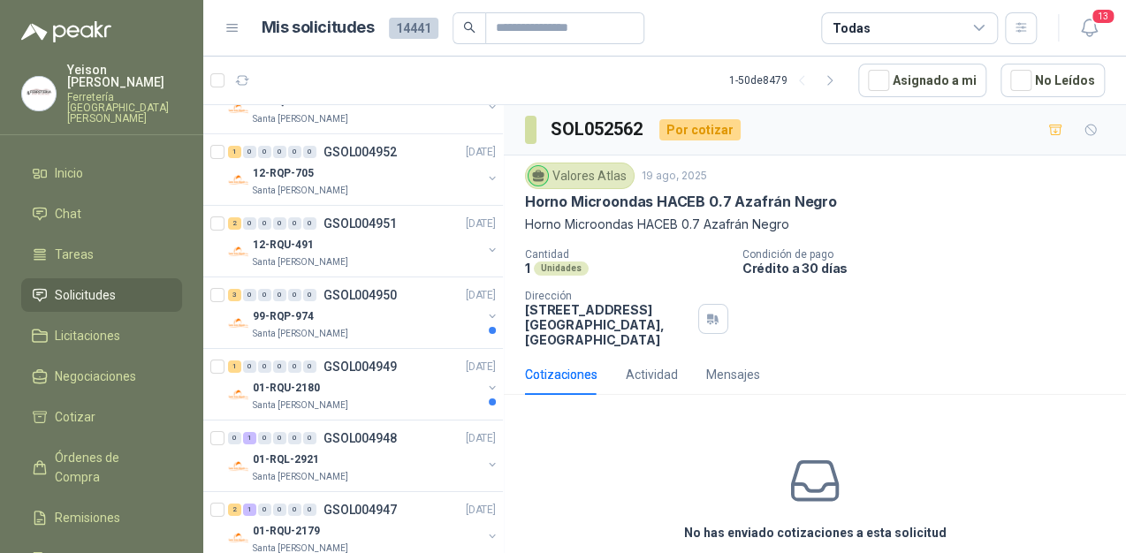
scroll to position [2617, 0]
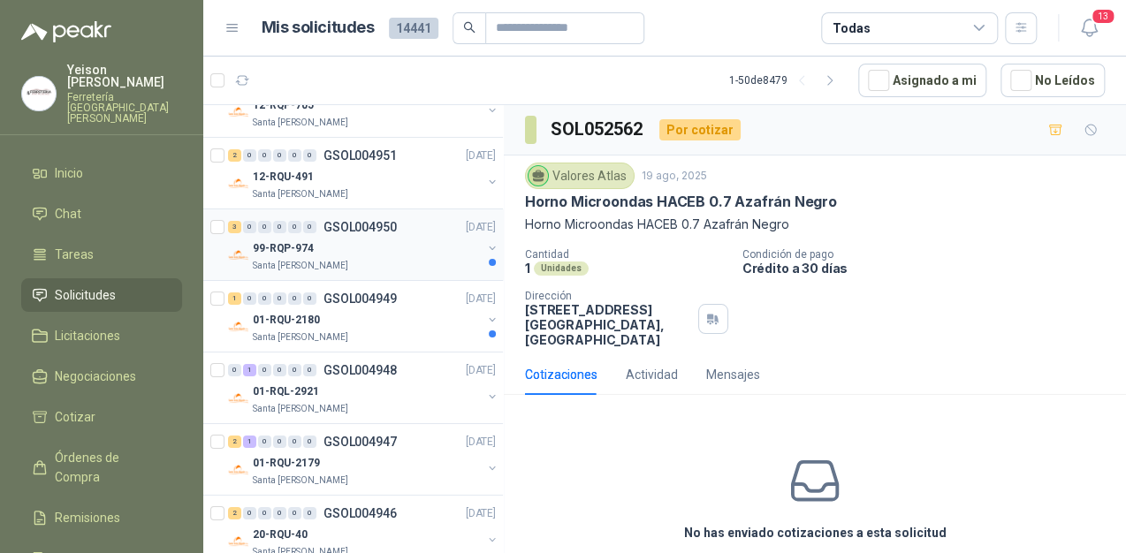
click at [384, 263] on div "Santa [PERSON_NAME]" at bounding box center [367, 266] width 229 height 14
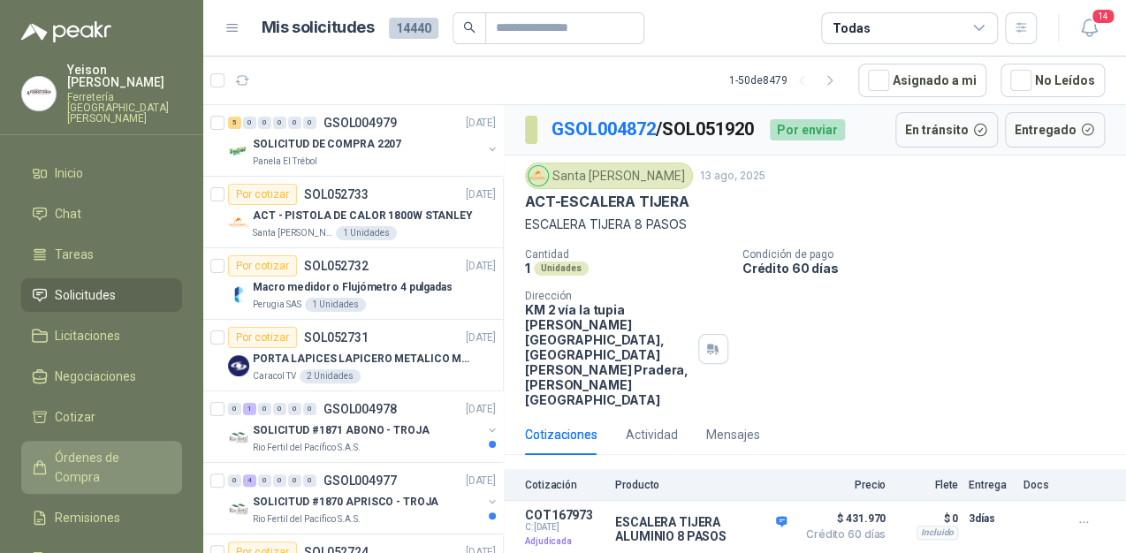
click at [103, 448] on span "Órdenes de Compra" at bounding box center [110, 467] width 111 height 39
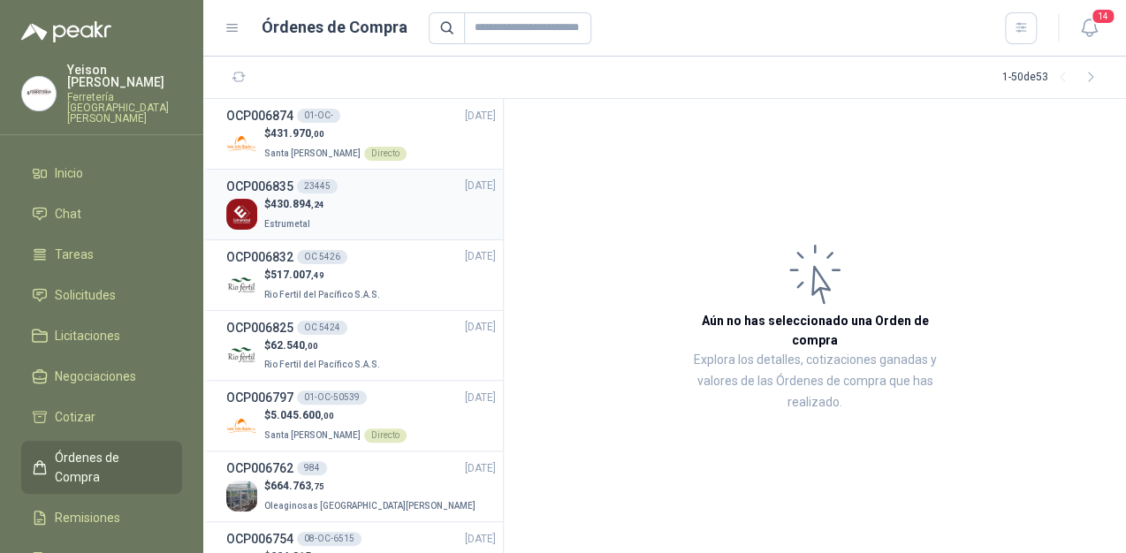
click at [326, 203] on div "$ 430.894 ,24 Estrumetal" at bounding box center [361, 214] width 270 height 36
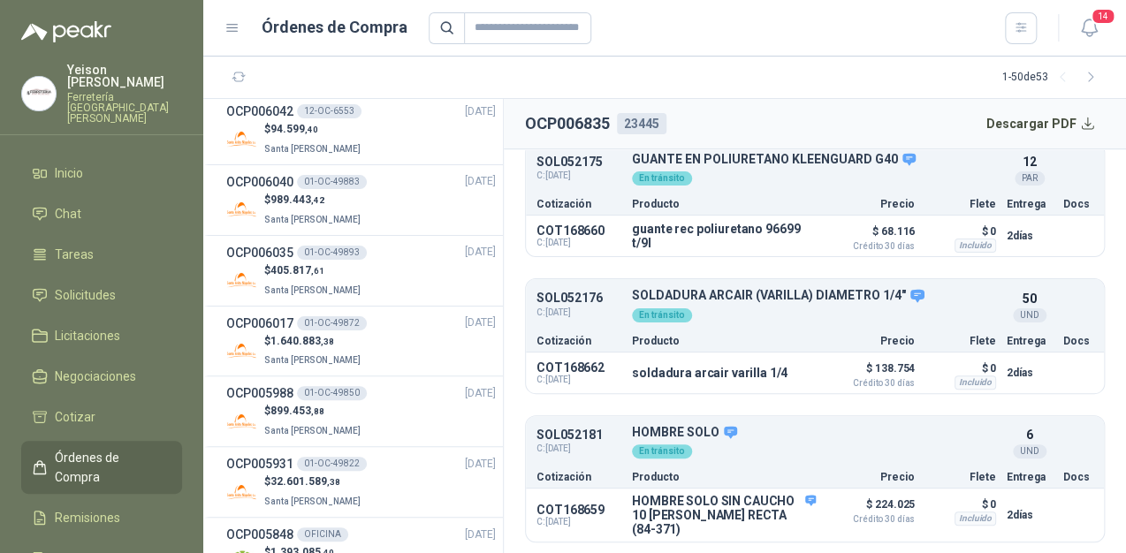
scroll to position [2242, 0]
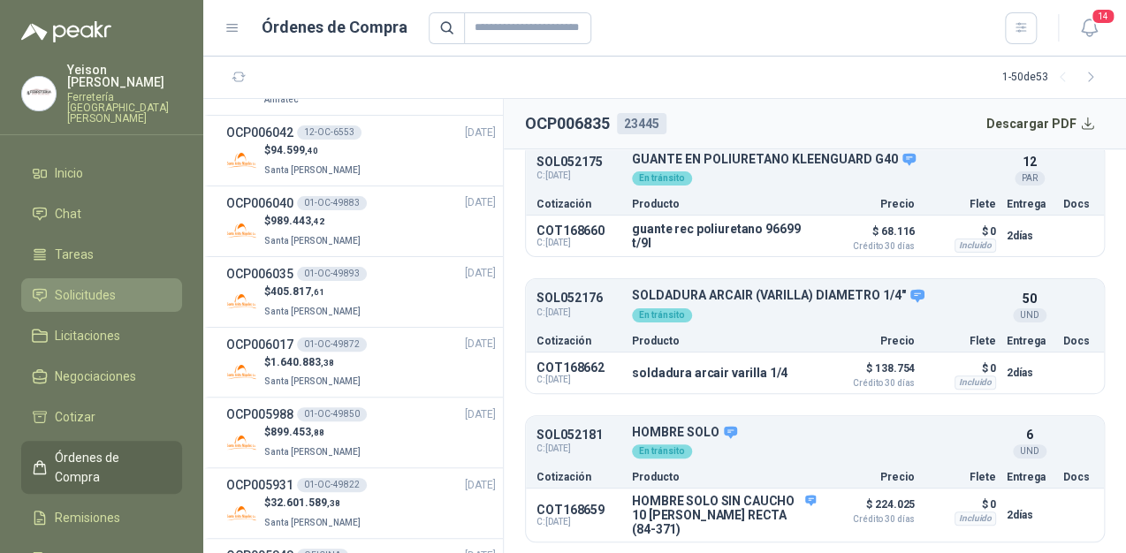
click at [95, 286] on span "Solicitudes" at bounding box center [85, 295] width 61 height 19
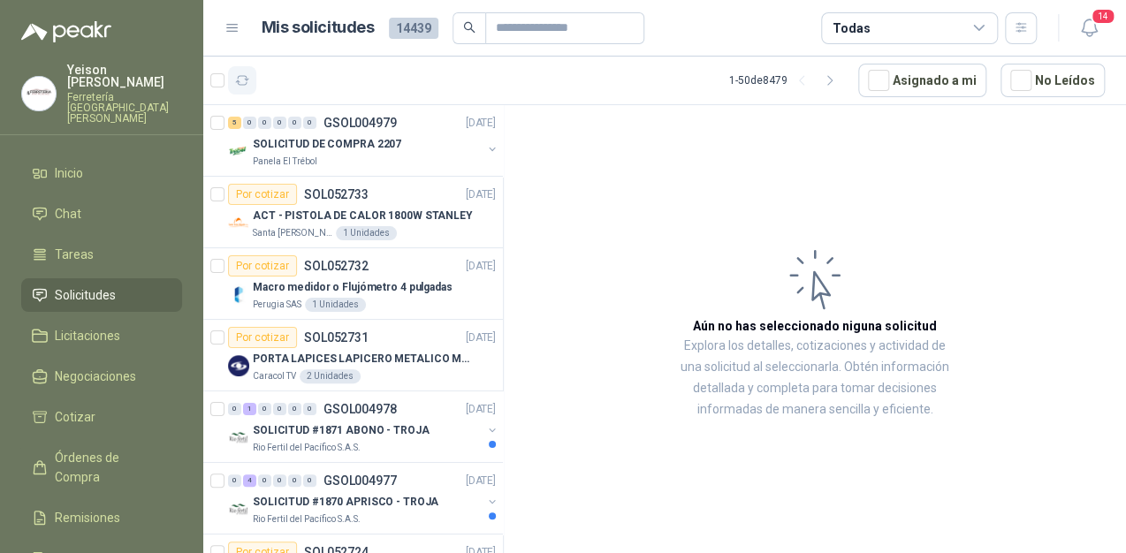
click at [240, 88] on button "button" at bounding box center [242, 80] width 28 height 28
click at [411, 437] on p "SOLICITUD #1871 ABONO - TROJA" at bounding box center [341, 431] width 177 height 17
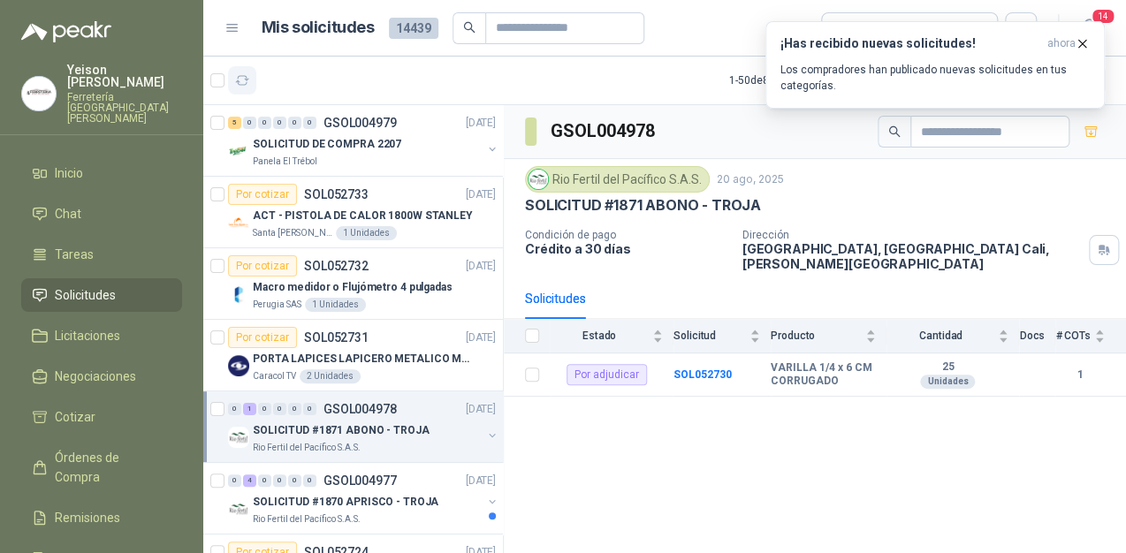
click at [247, 73] on icon "button" at bounding box center [242, 80] width 15 height 15
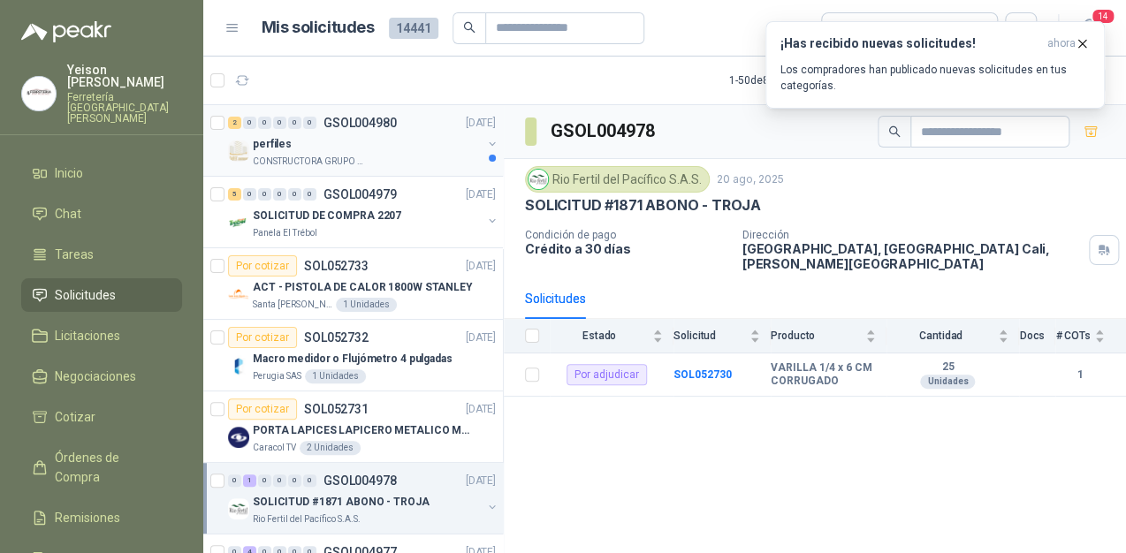
click at [329, 148] on div "perfiles" at bounding box center [367, 143] width 229 height 21
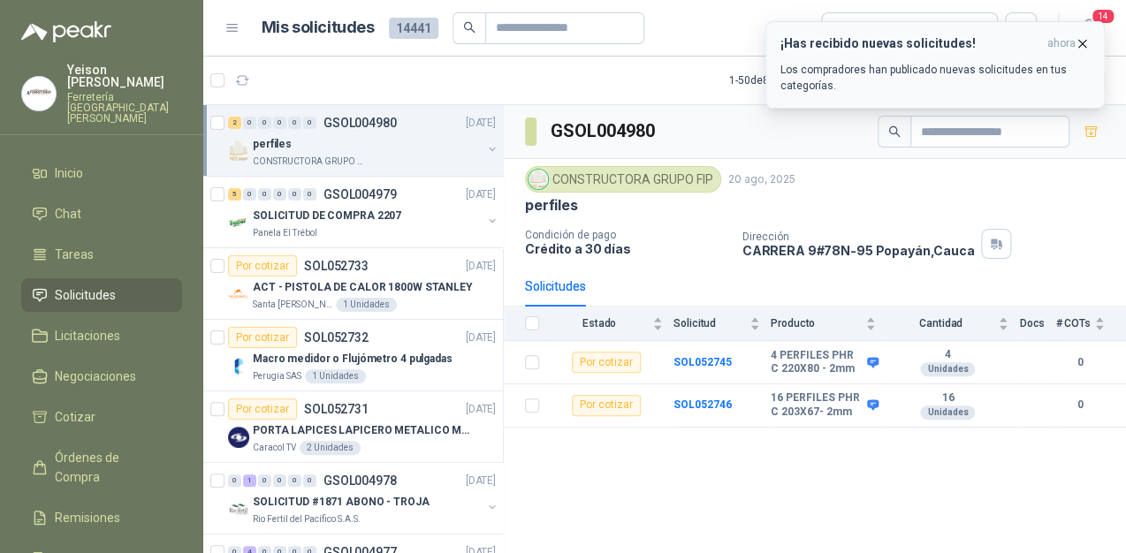
click at [1085, 50] on icon "button" at bounding box center [1082, 43] width 15 height 15
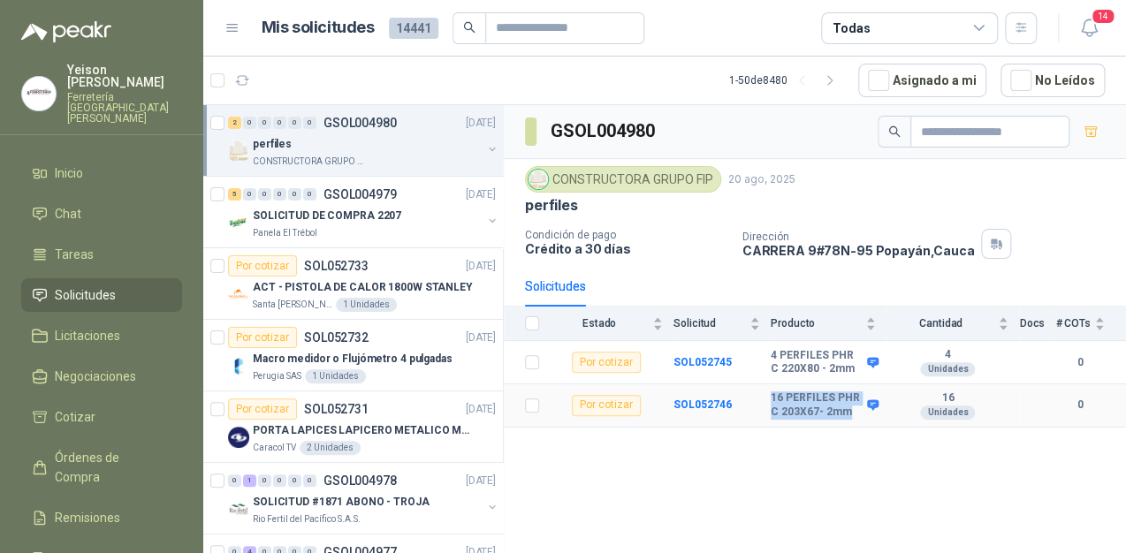
drag, startPoint x: 852, startPoint y: 410, endPoint x: 751, endPoint y: 392, distance: 102.5
click at [751, 392] on tr "Por cotizar SOL052746 16 PERFILES PHR C 203X67- 2mm 16 Unidades 0" at bounding box center [815, 406] width 622 height 43
copy tr "16 PERFILES PHR C 203X67- 2mm"
click at [1089, 25] on icon "button" at bounding box center [1089, 28] width 22 height 22
